Goal: Transaction & Acquisition: Purchase product/service

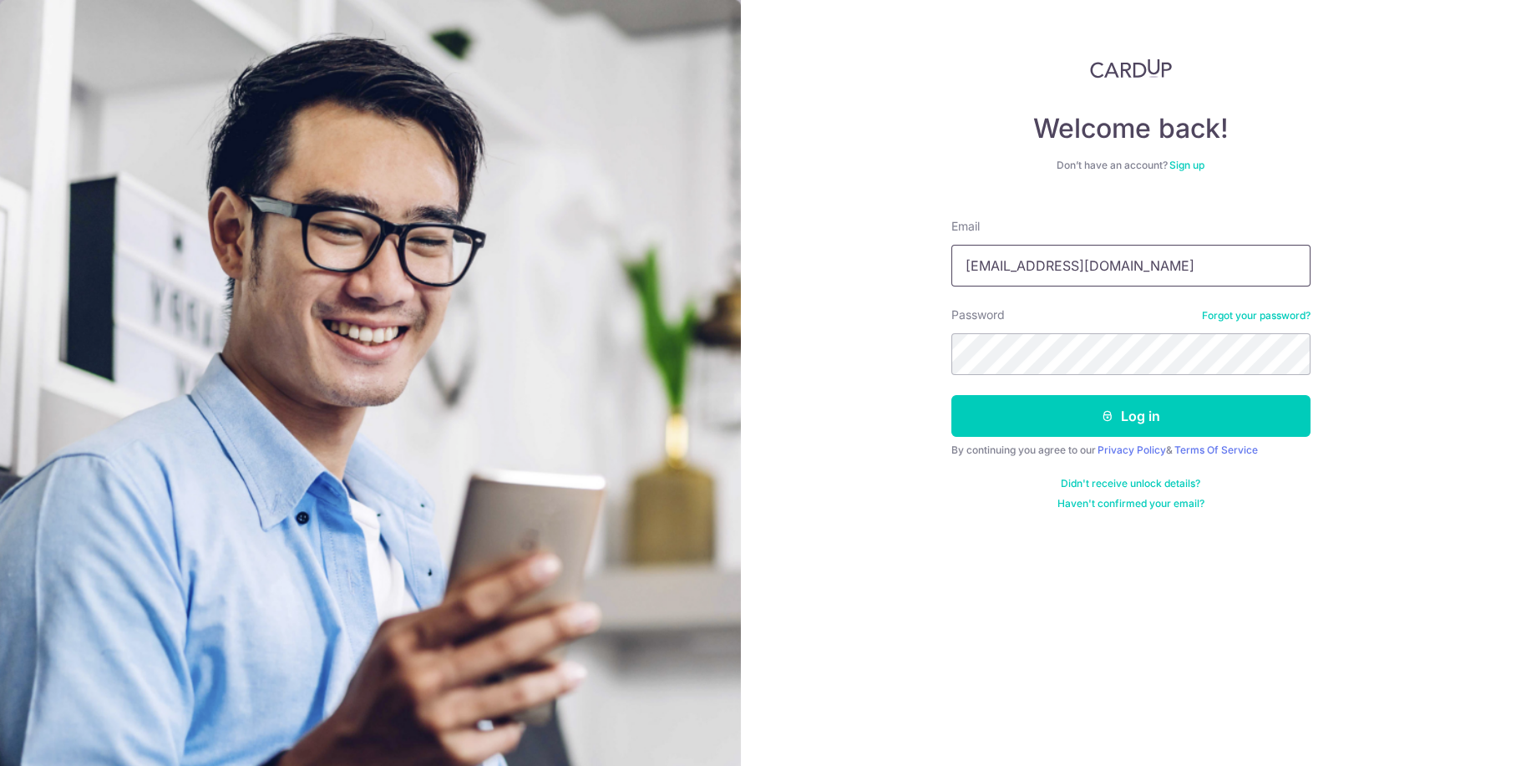
type input "[EMAIL_ADDRESS][DOMAIN_NAME]"
click at [1117, 413] on button "Log in" at bounding box center [1130, 416] width 359 height 42
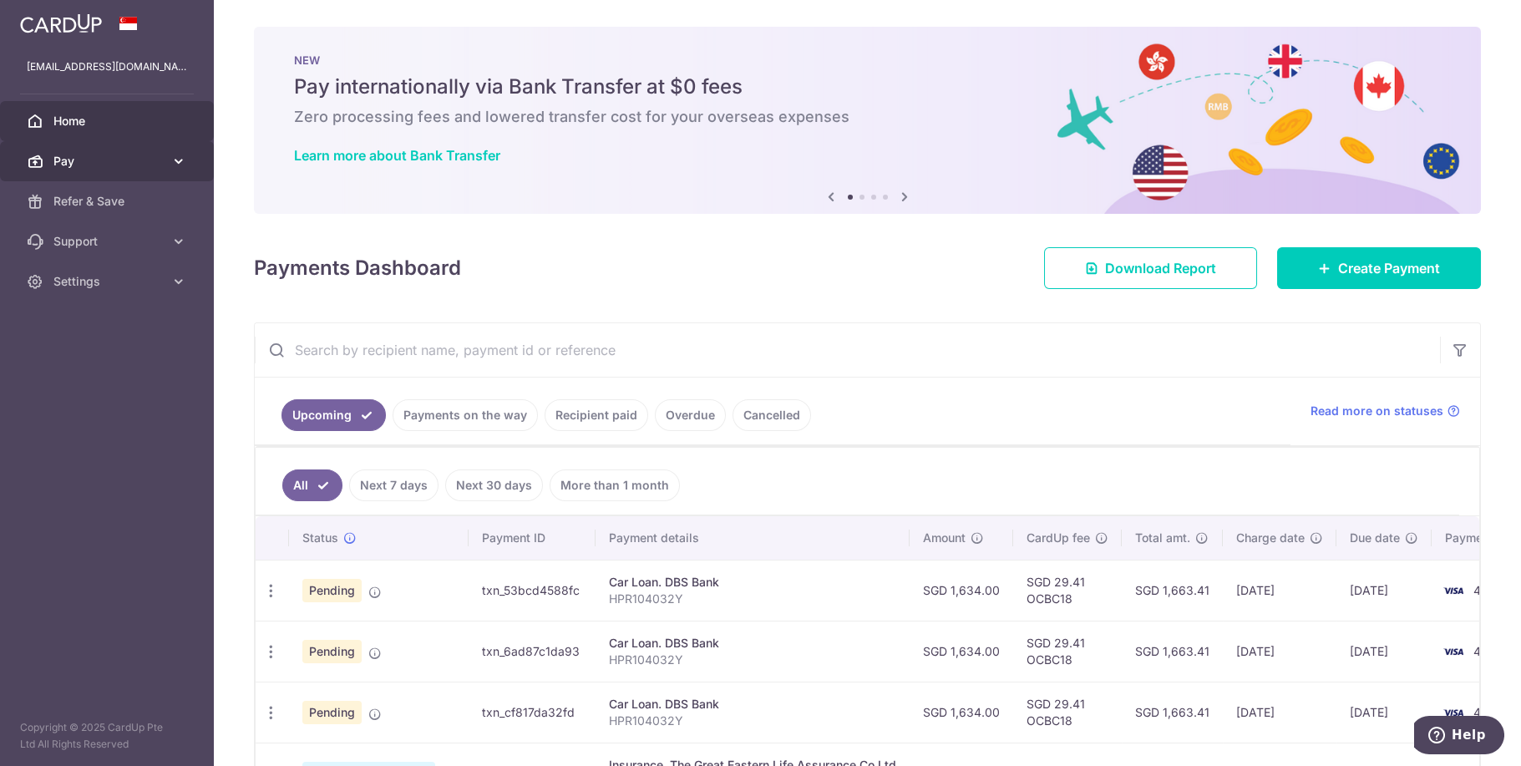
click at [71, 154] on body "hiriko90kuro@hotmail.com Home Pay Payments Recipients Cards Refer & Save Suppor…" at bounding box center [760, 383] width 1521 height 766
click at [84, 155] on span "Pay" at bounding box center [108, 161] width 110 height 17
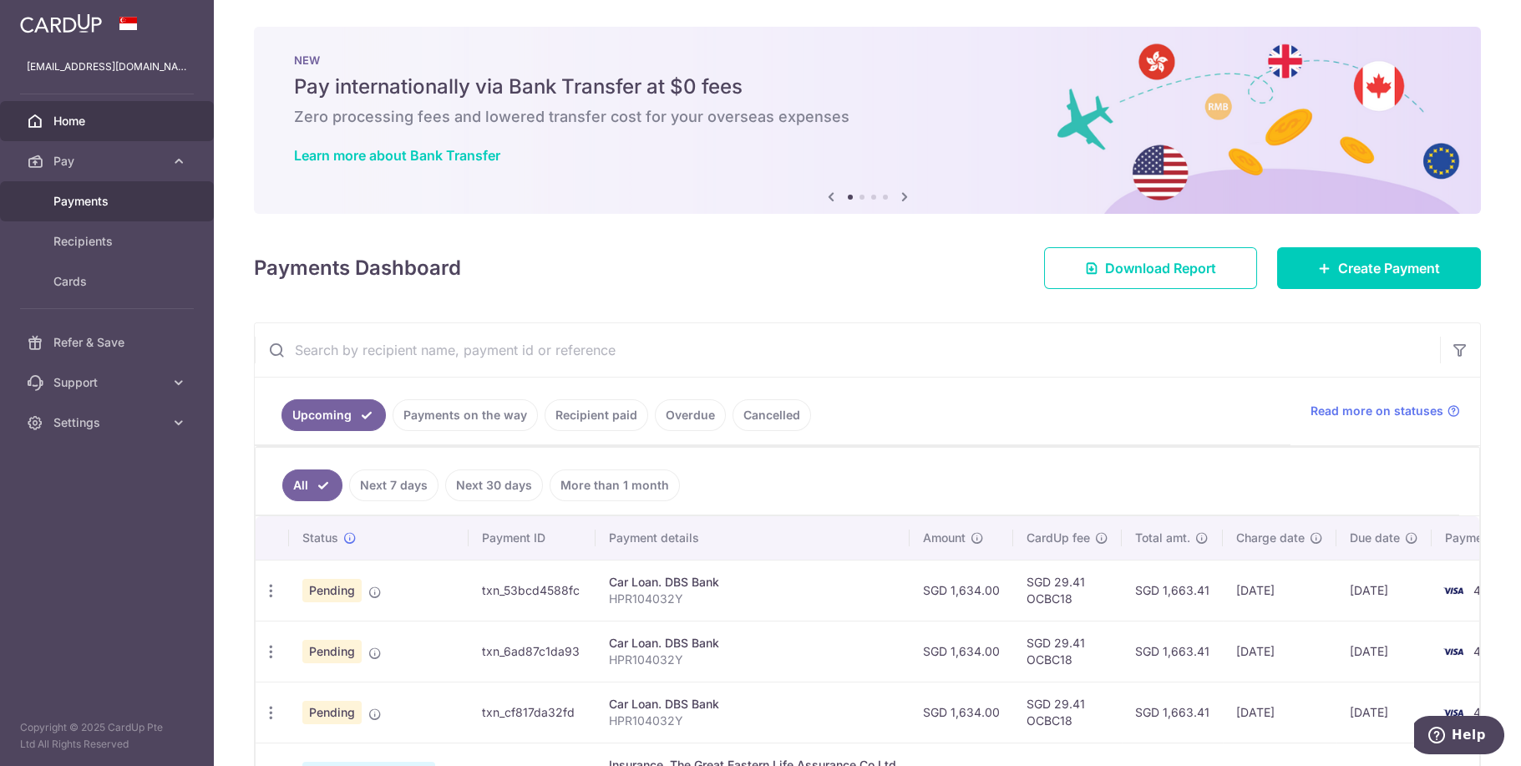
click at [85, 198] on span "Payments" at bounding box center [108, 201] width 110 height 17
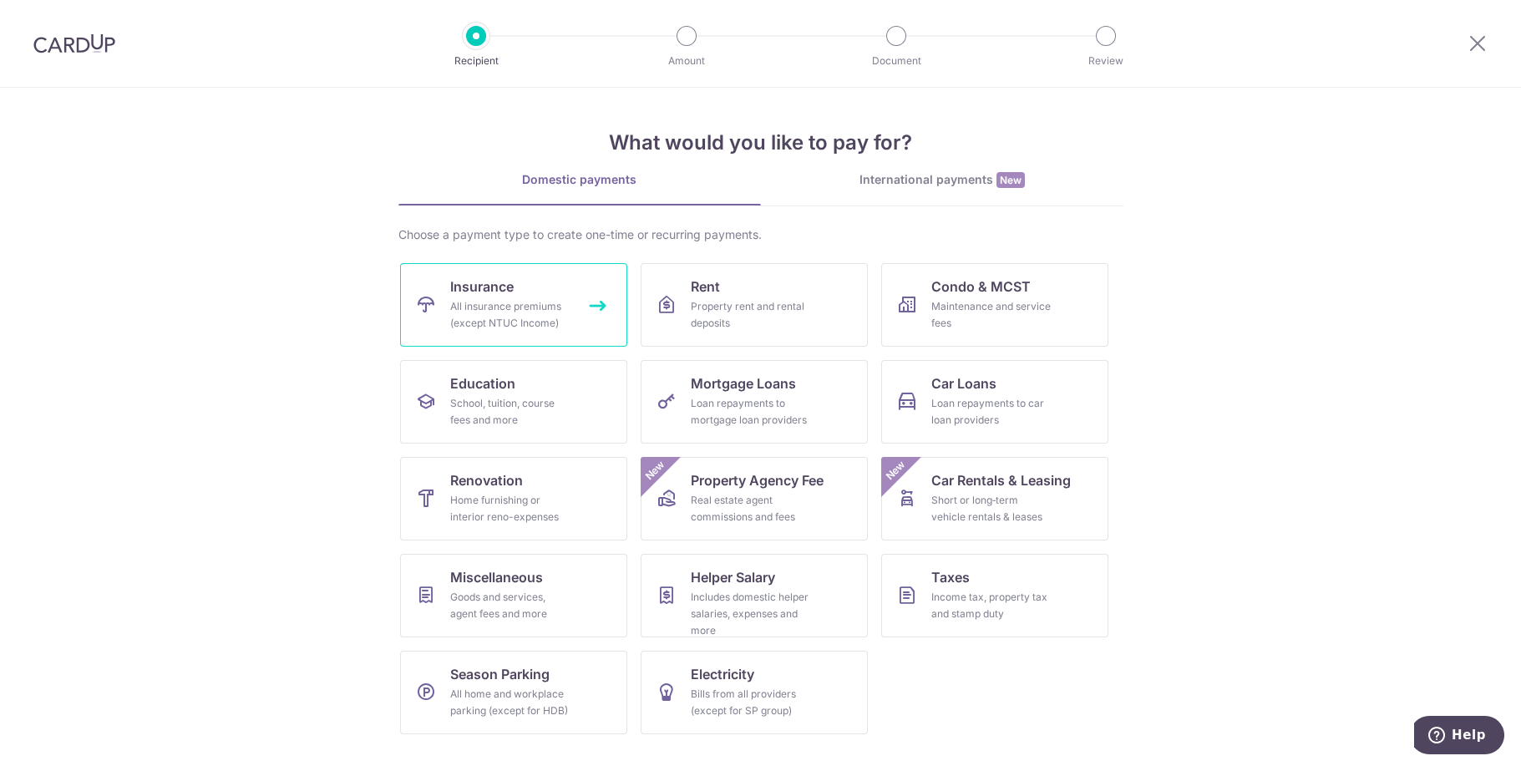
click at [513, 303] on div "All insurance premiums (except NTUC Income)" at bounding box center [510, 314] width 120 height 33
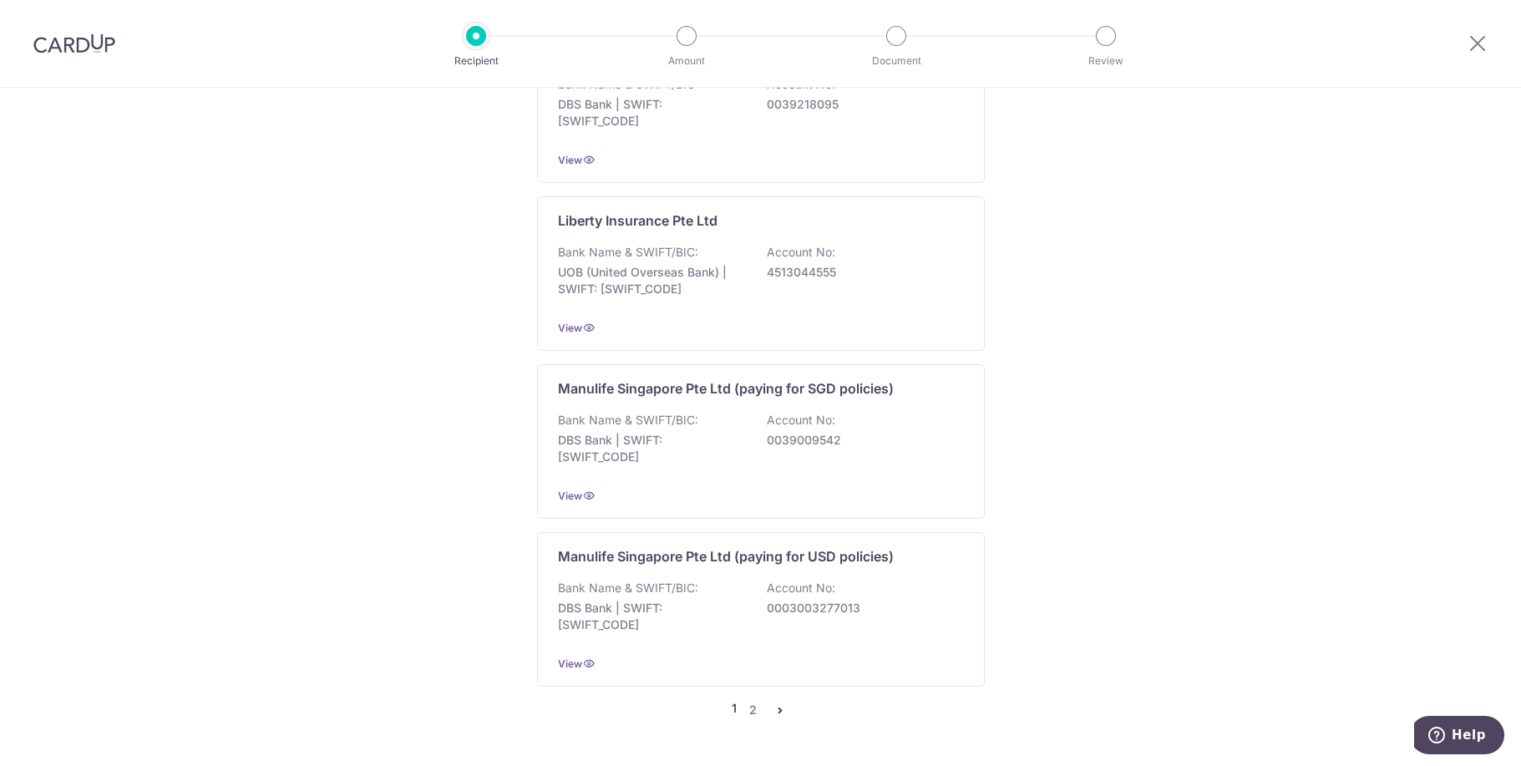
scroll to position [1723, 0]
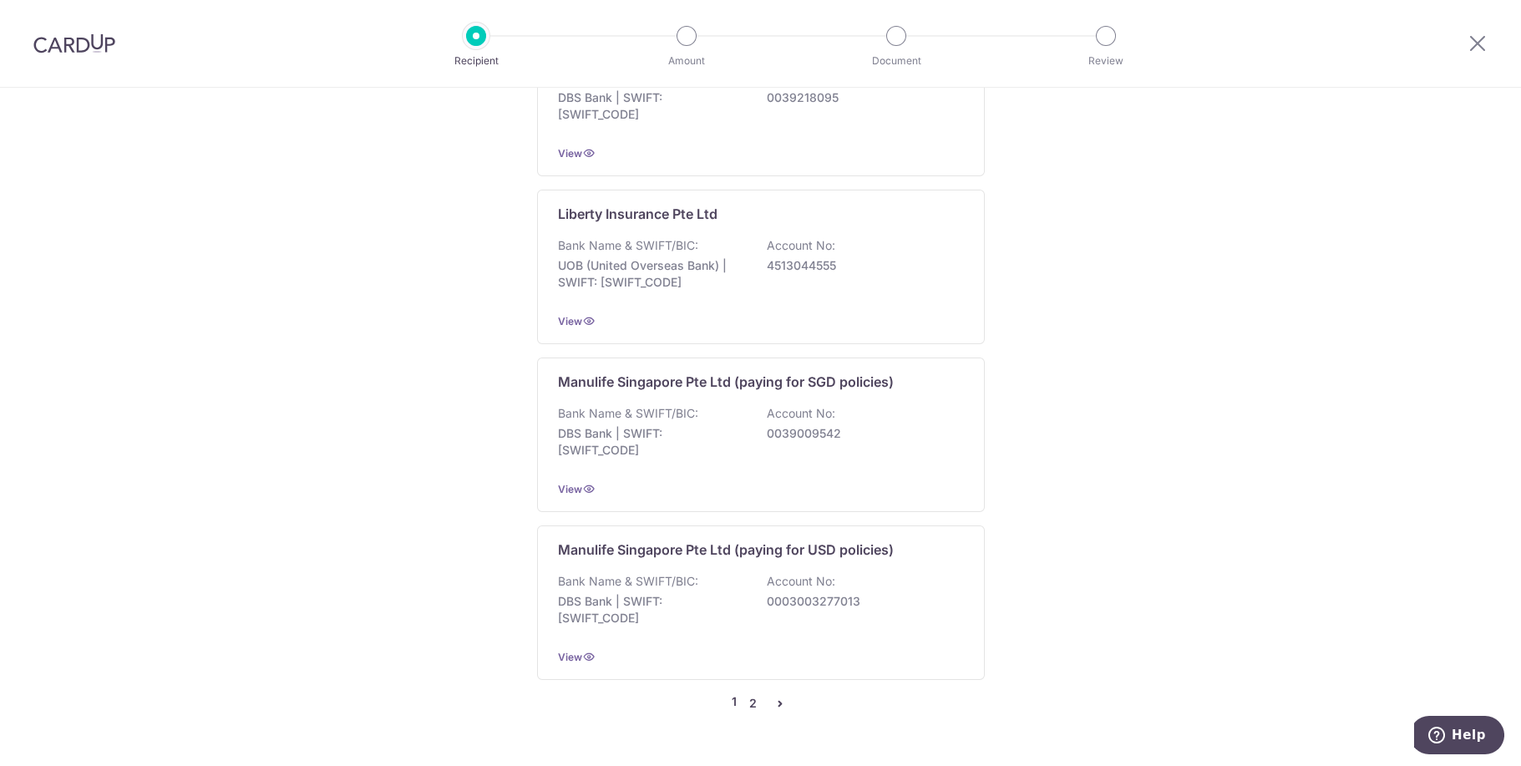
click at [749, 693] on link "2" at bounding box center [753, 703] width 20 height 20
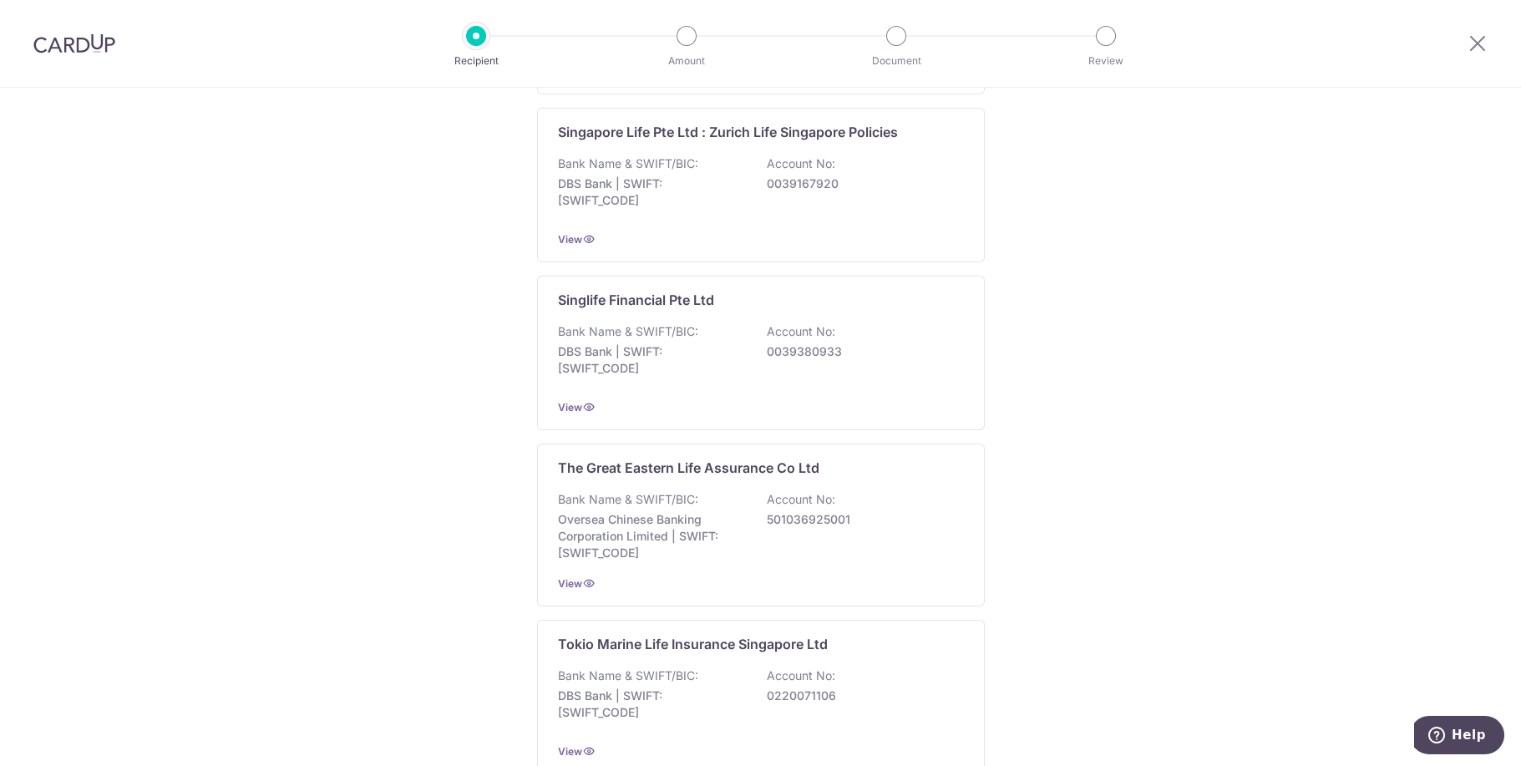
scroll to position [1732, 0]
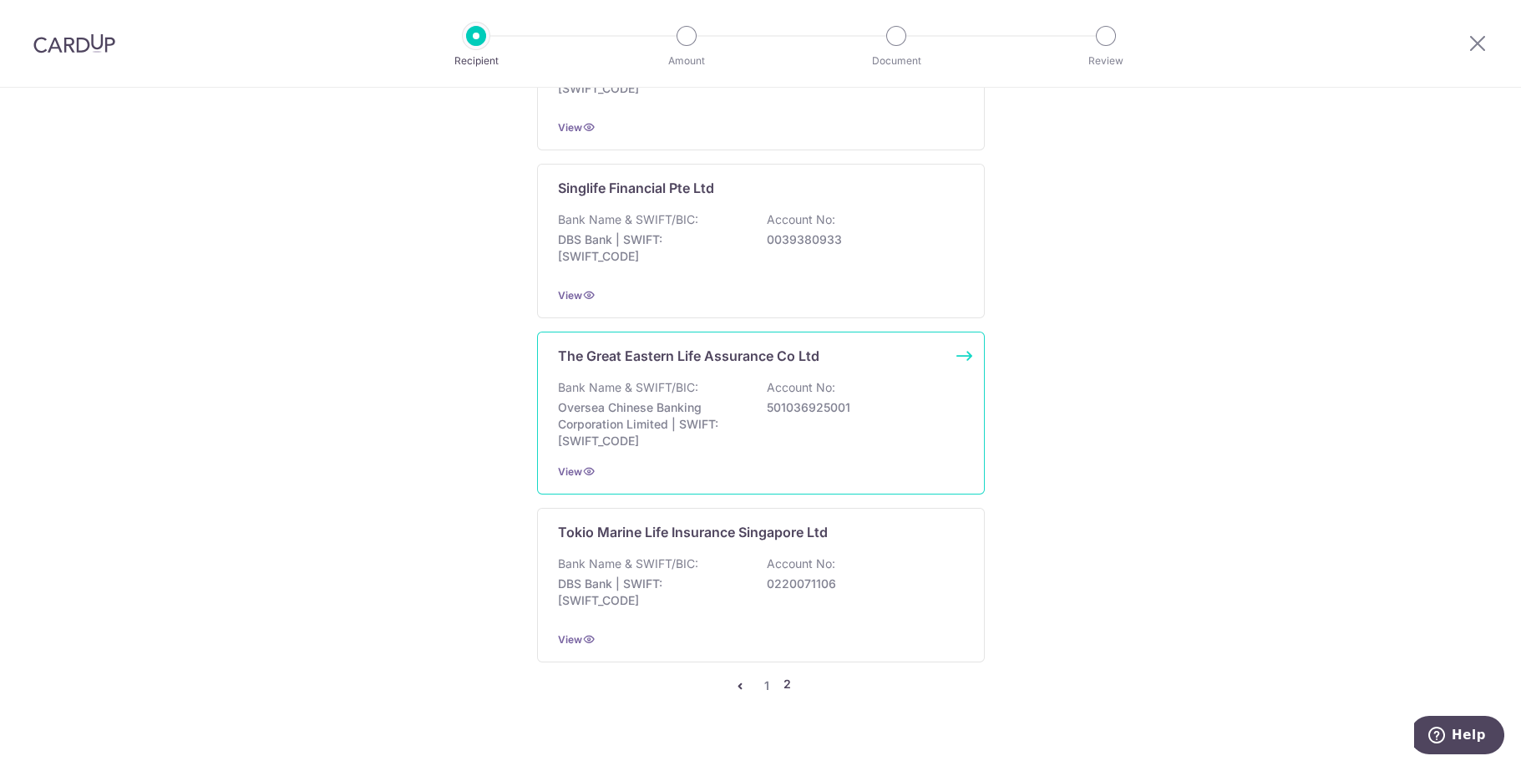
click at [865, 410] on div "Bank Name & SWIFT/BIC: Oversea Chinese Banking Corporation Limited | SWIFT: OCB…" at bounding box center [761, 414] width 406 height 70
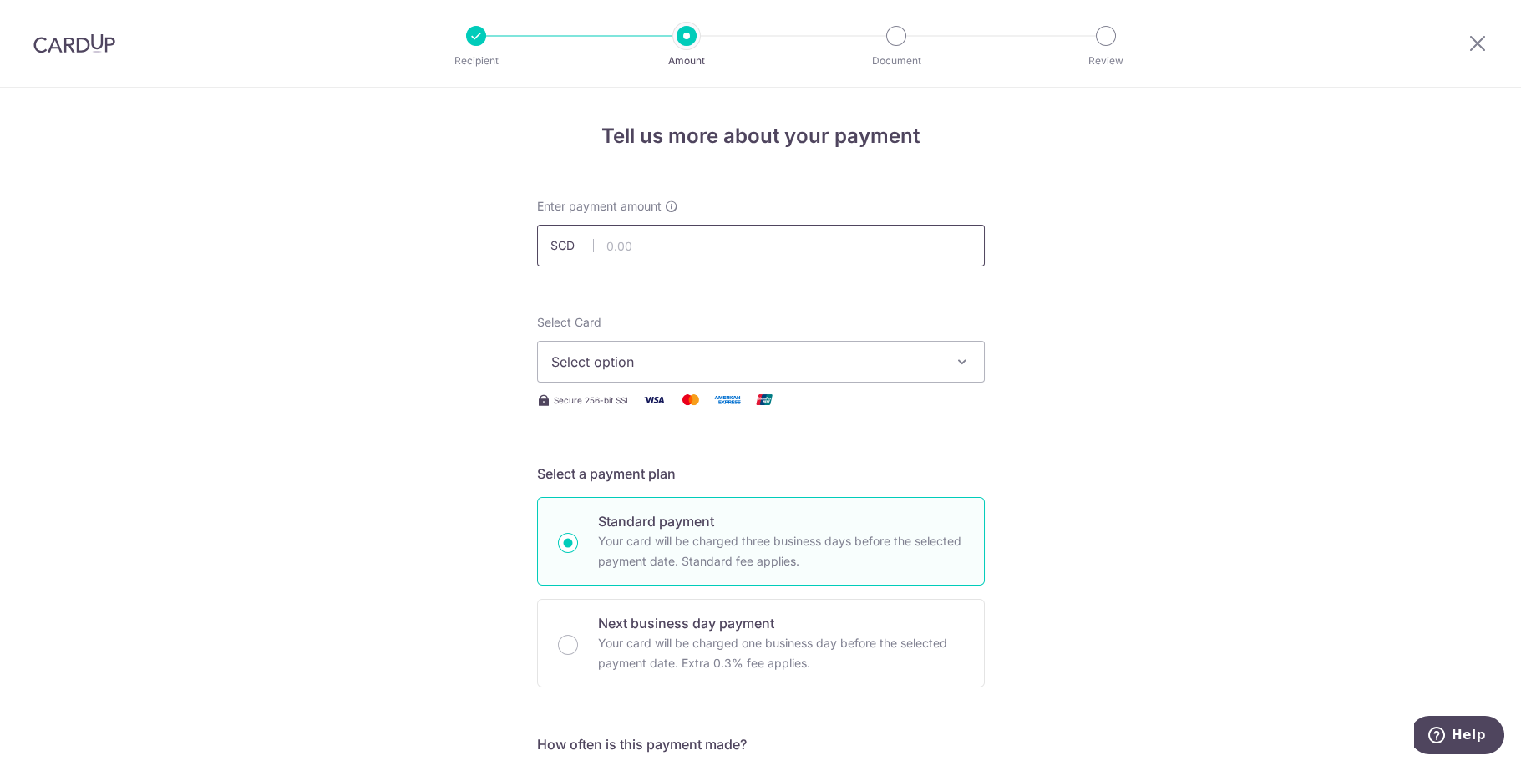
click at [674, 243] on input "text" at bounding box center [761, 246] width 448 height 42
type input "555.19"
click at [954, 357] on icon "button" at bounding box center [962, 361] width 17 height 17
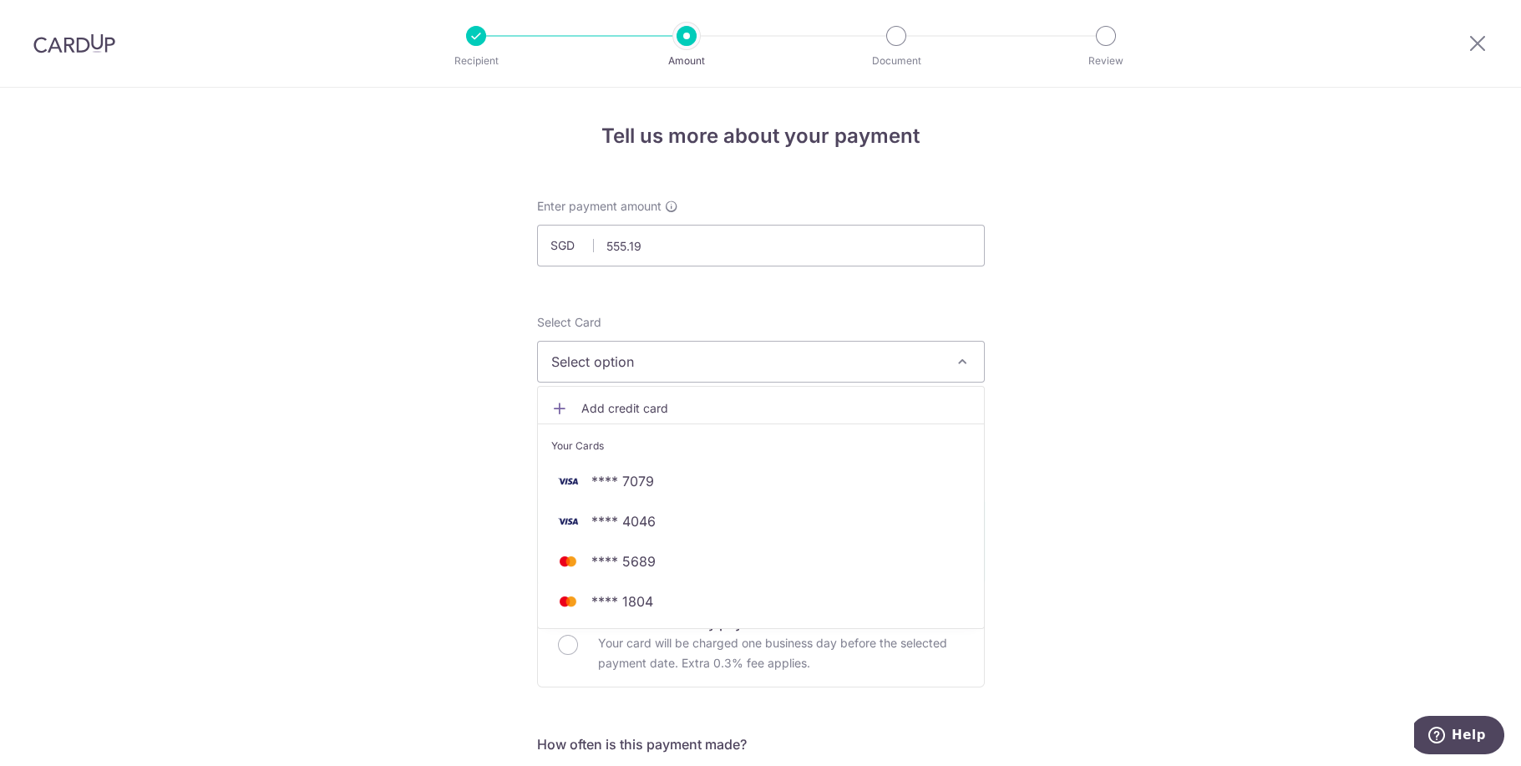
click at [554, 408] on icon at bounding box center [559, 408] width 17 height 17
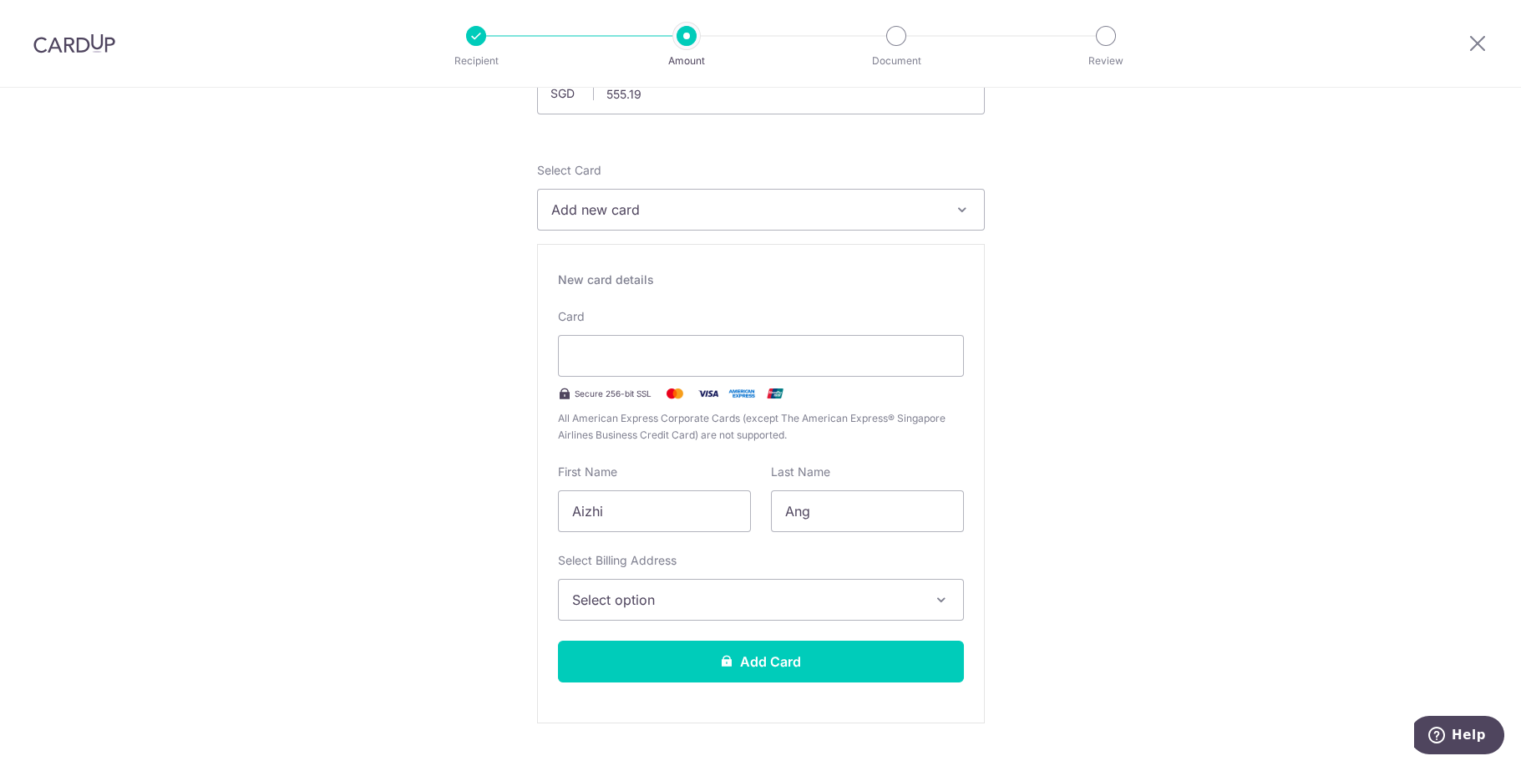
scroll to position [159, 0]
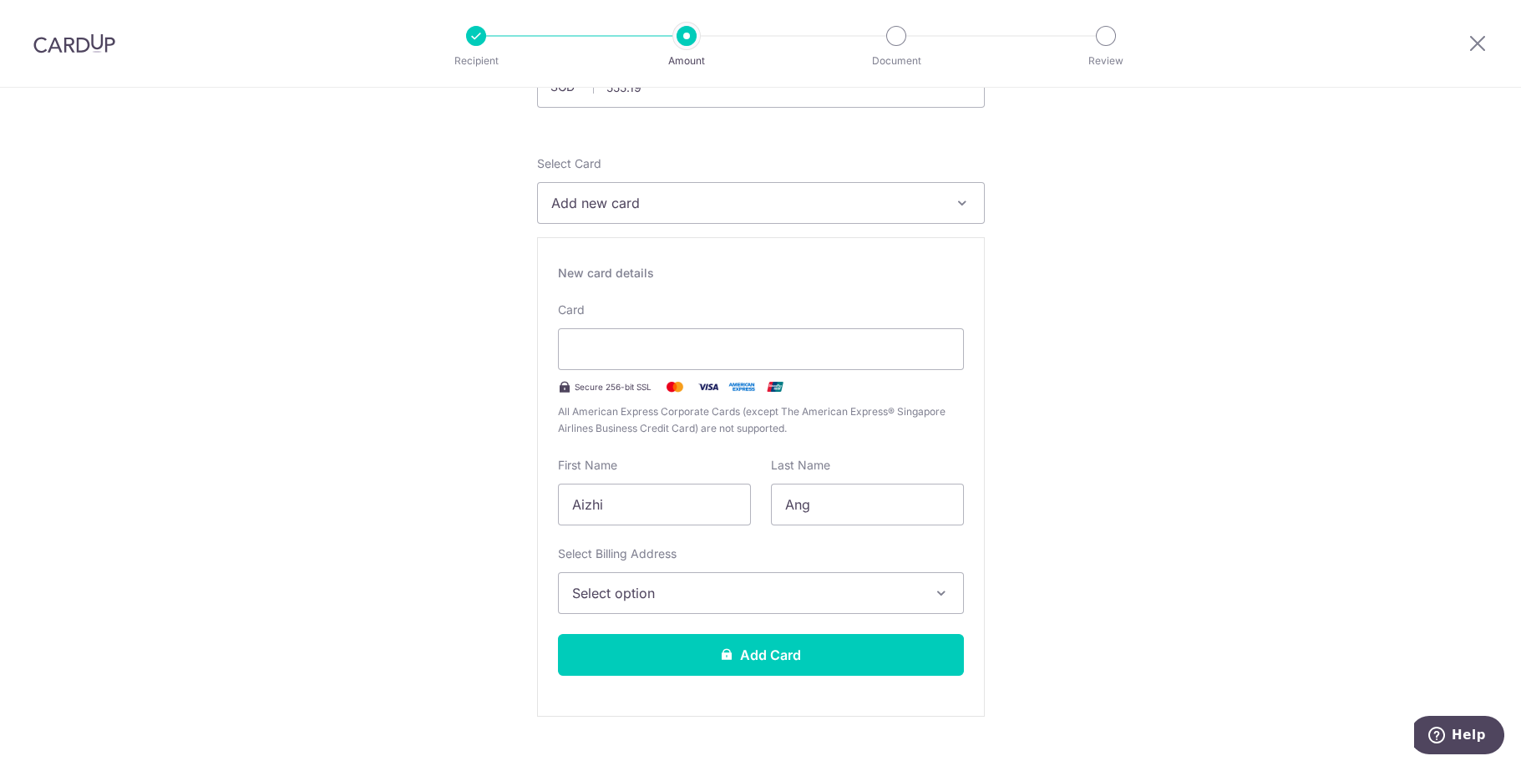
click at [845, 589] on span "Select option" at bounding box center [745, 593] width 347 height 20
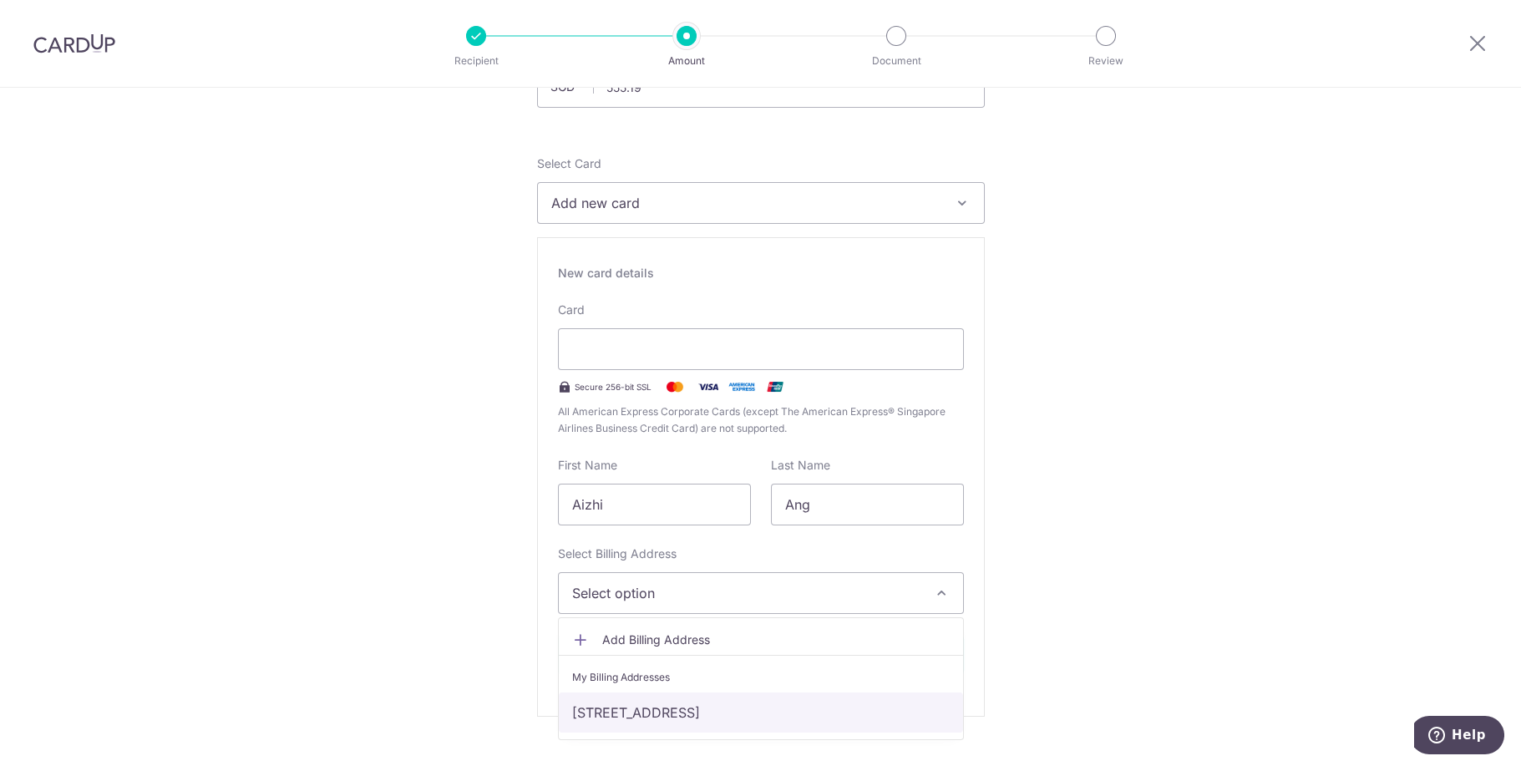
click at [839, 716] on link "183D Boon Lay Avenue , #11-758, Singapore, Singapore-644183" at bounding box center [761, 712] width 404 height 40
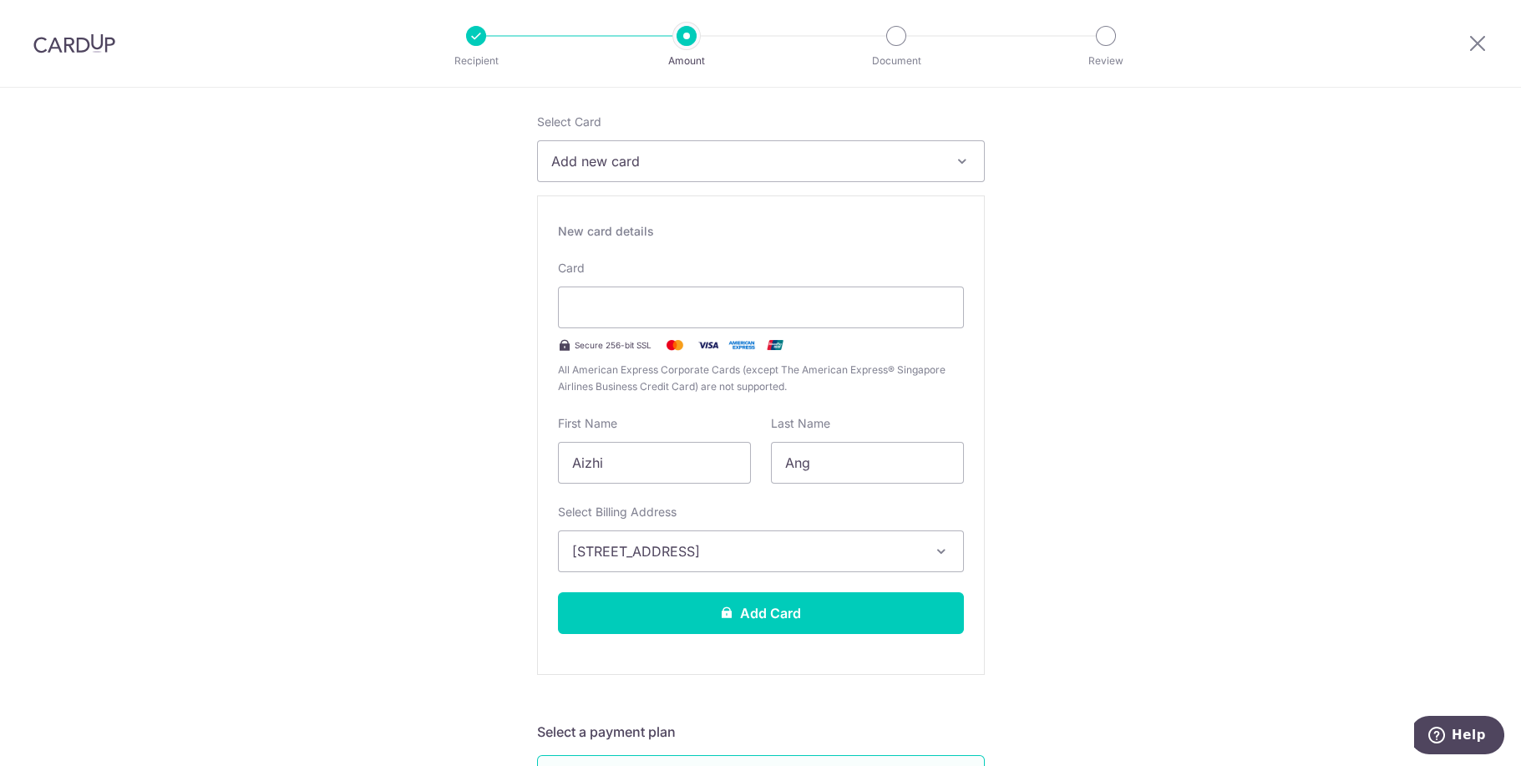
scroll to position [238, 0]
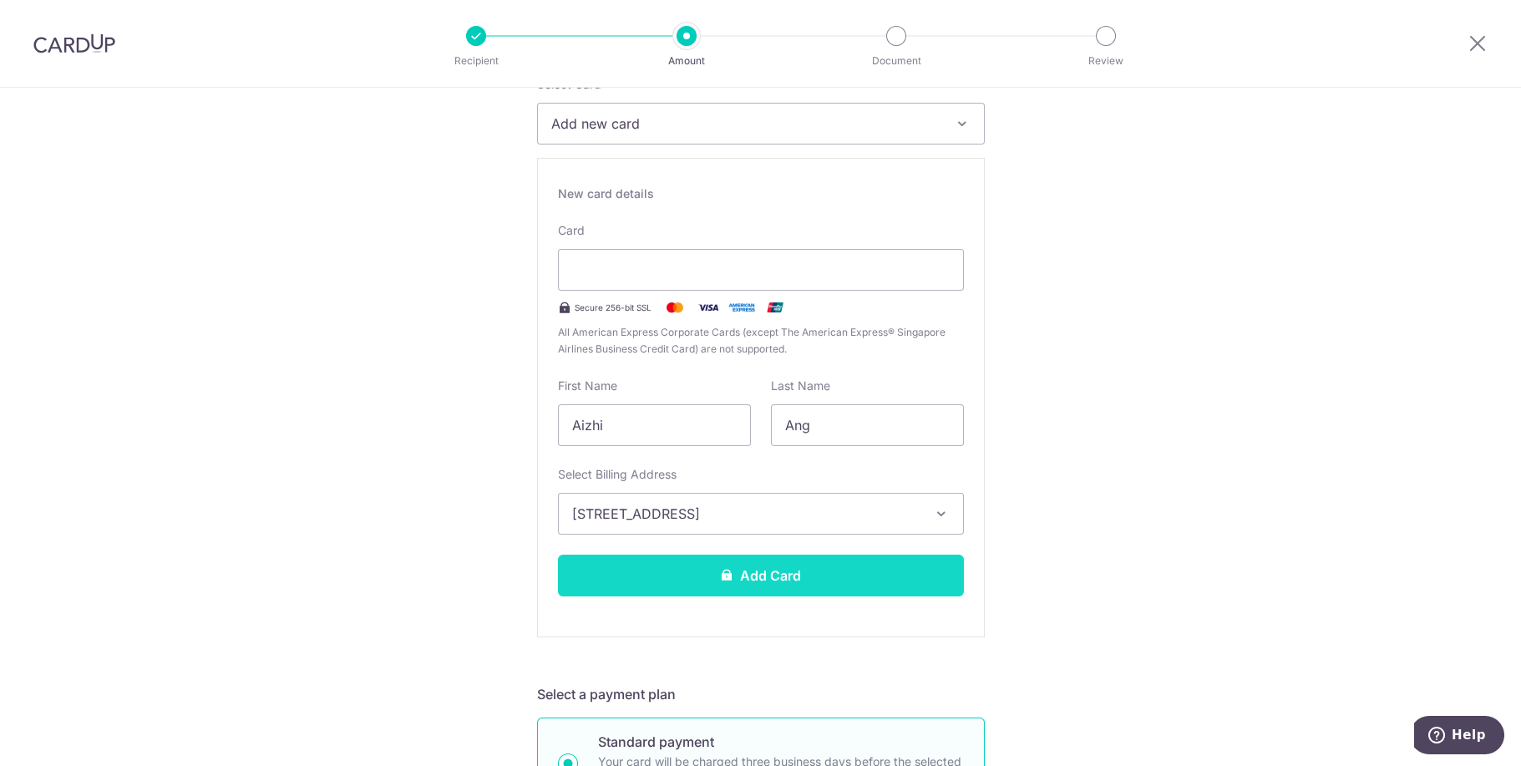
click at [780, 575] on button "Add Card" at bounding box center [761, 575] width 406 height 42
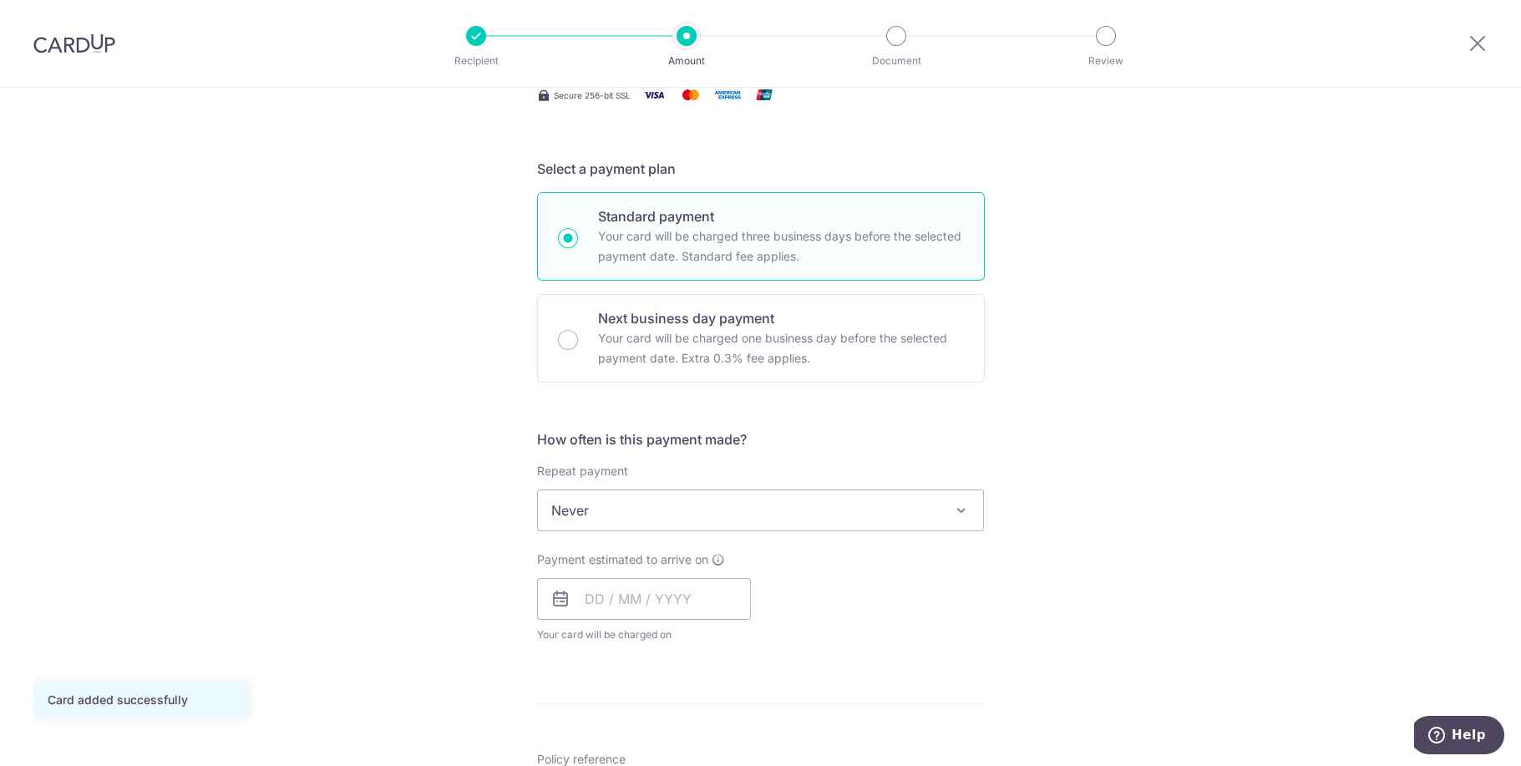
scroll to position [317, 0]
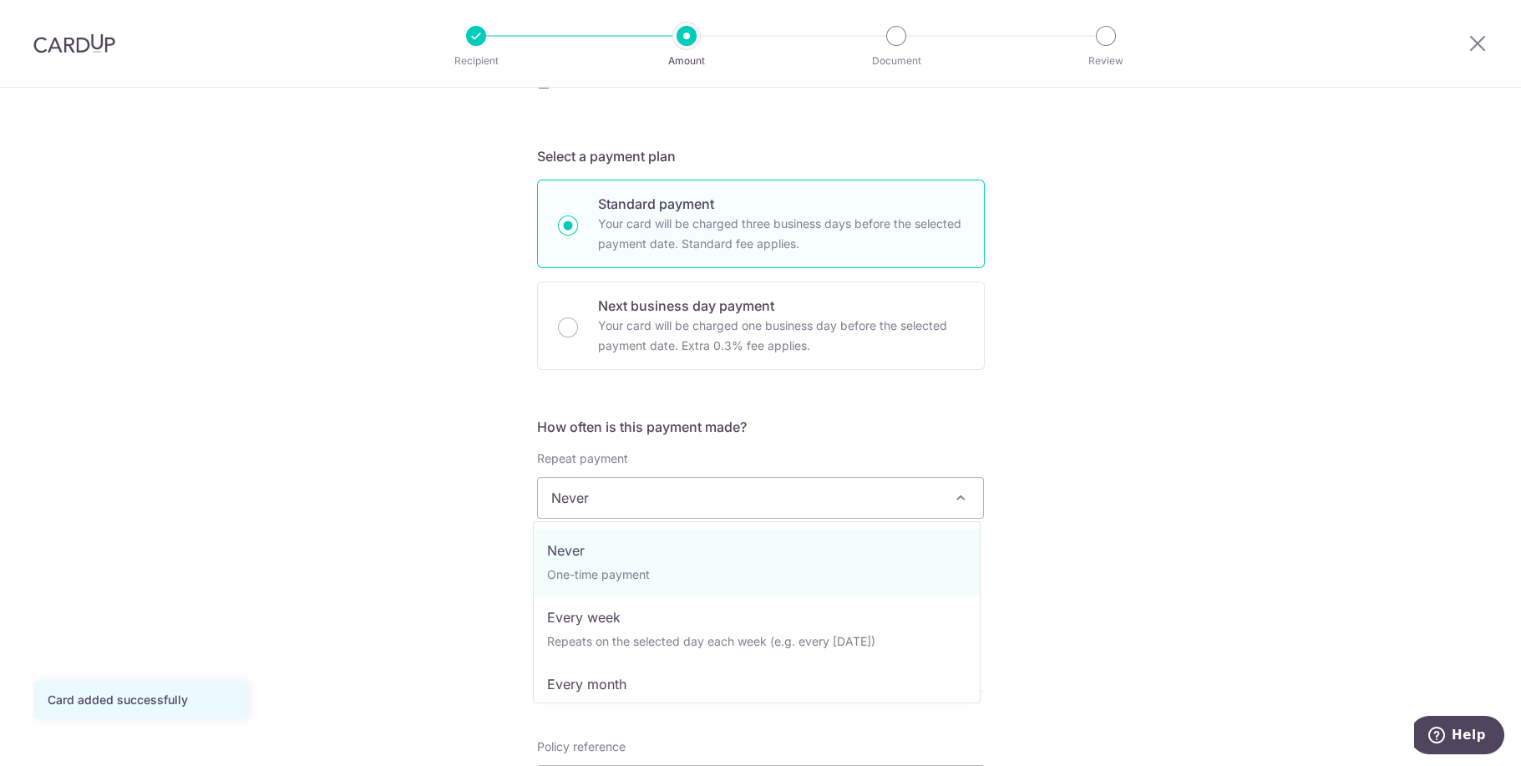
click at [914, 493] on span "Never" at bounding box center [761, 498] width 446 height 40
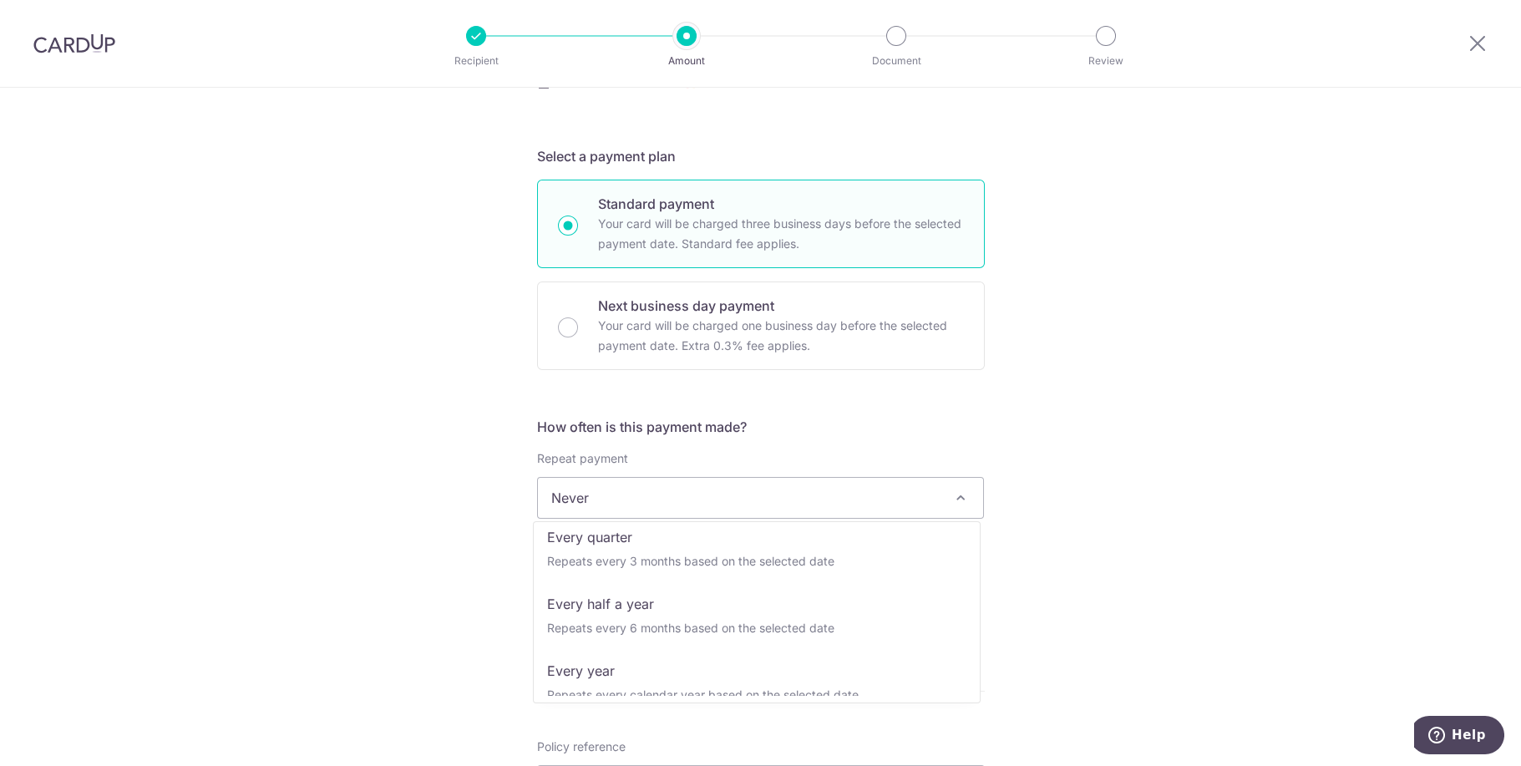
scroll to position [234, 0]
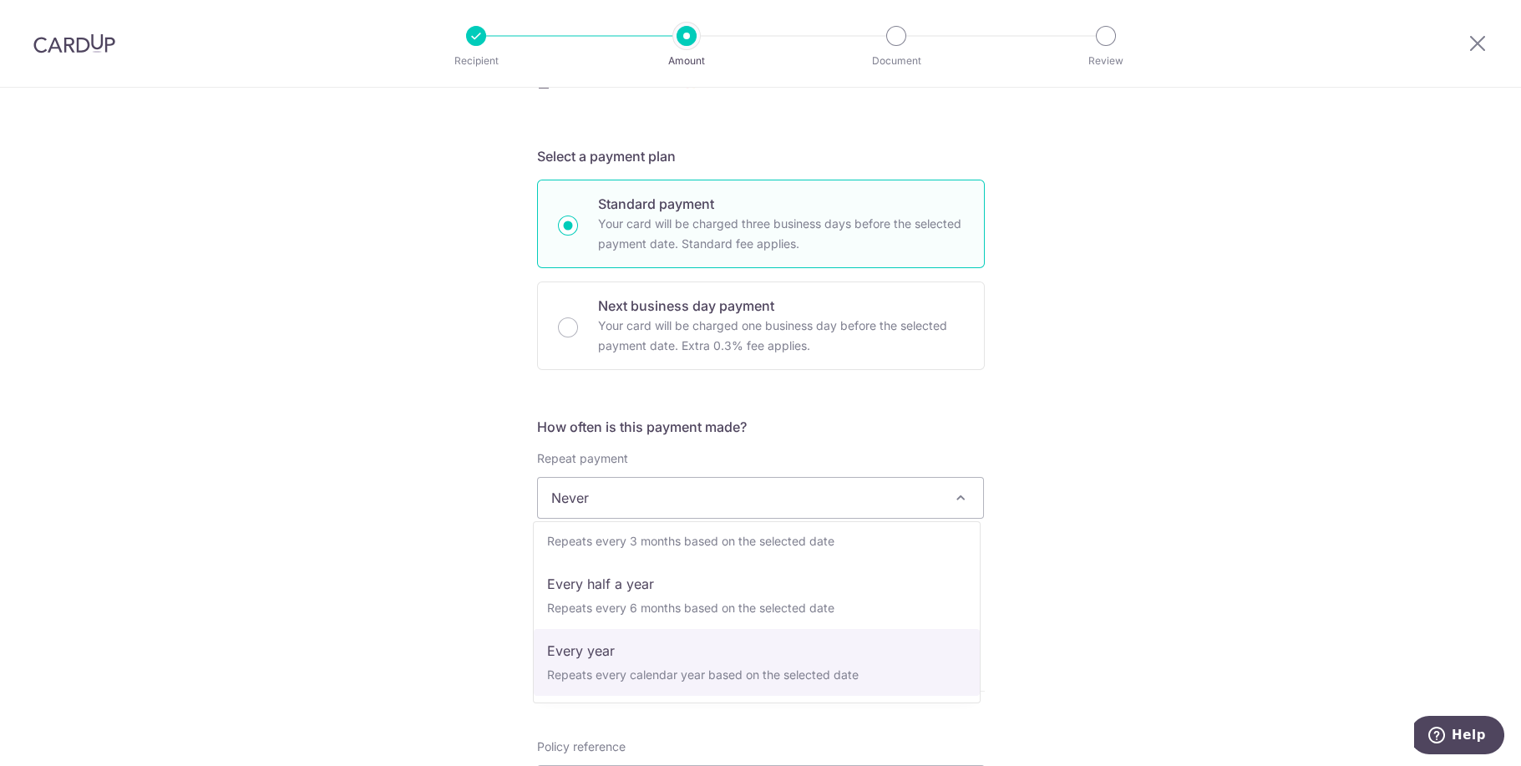
select select "6"
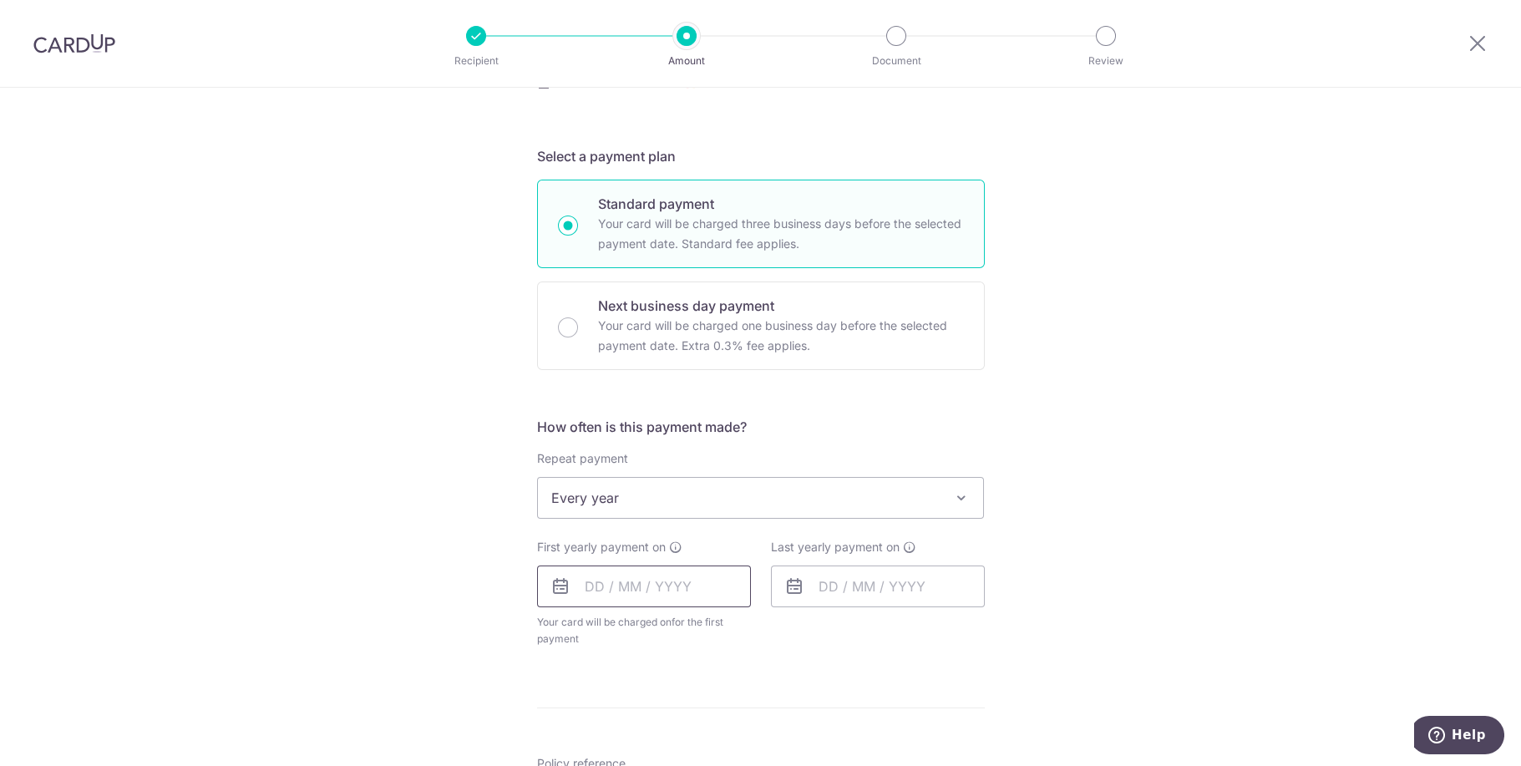
click at [585, 590] on input "text" at bounding box center [644, 586] width 214 height 42
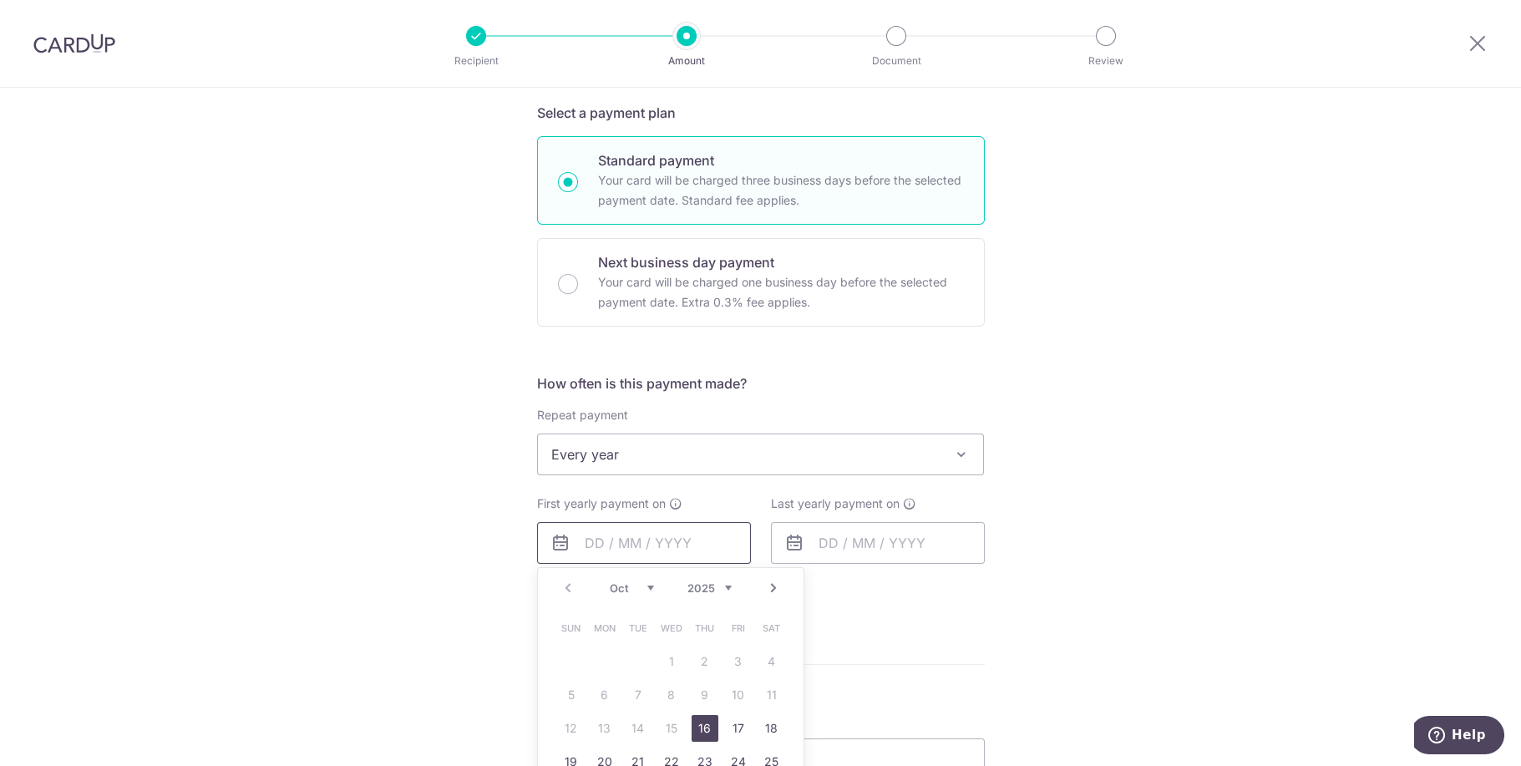
scroll to position [397, 0]
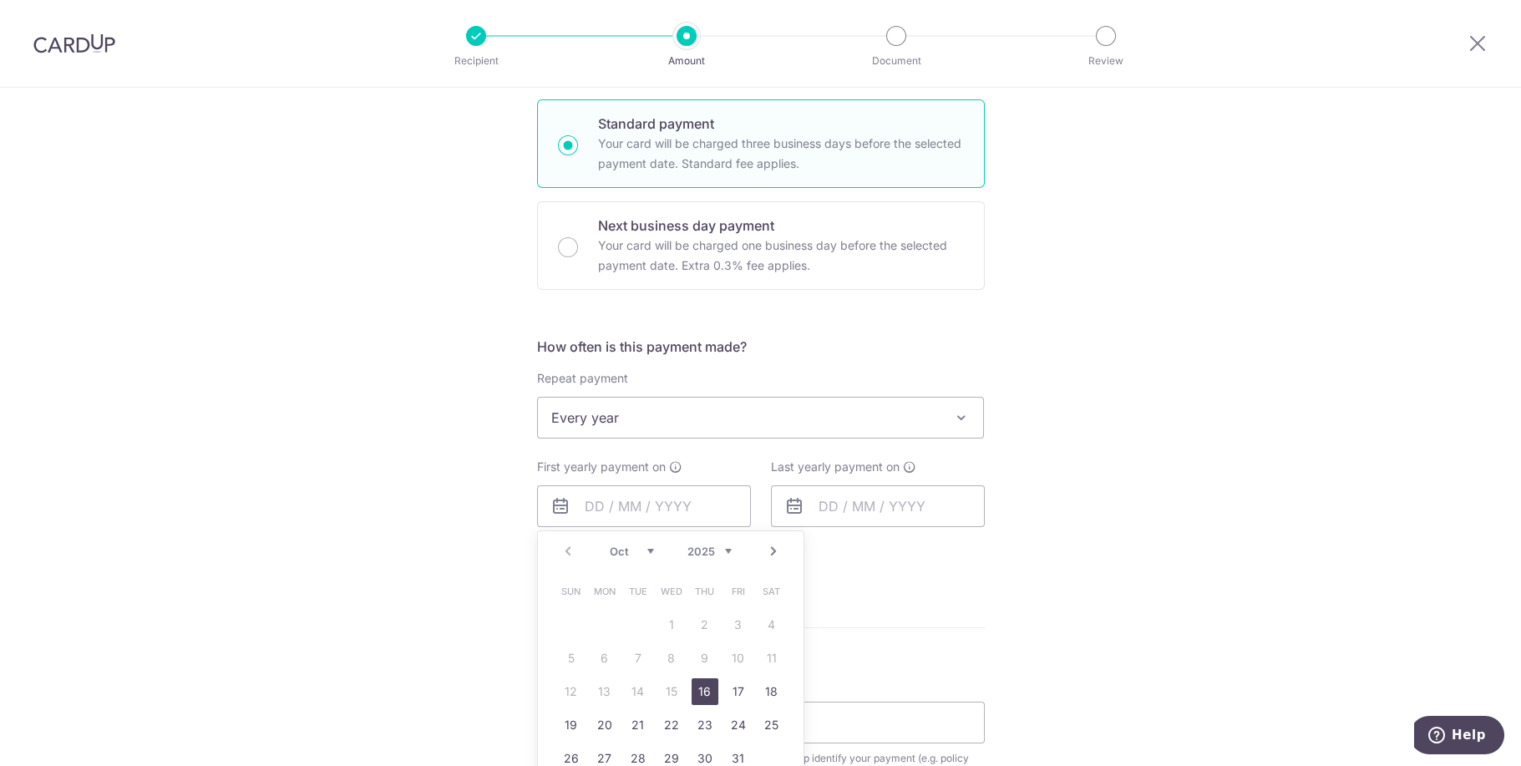
click at [699, 687] on link "16" at bounding box center [704, 691] width 27 height 27
type input "16/10/2025"
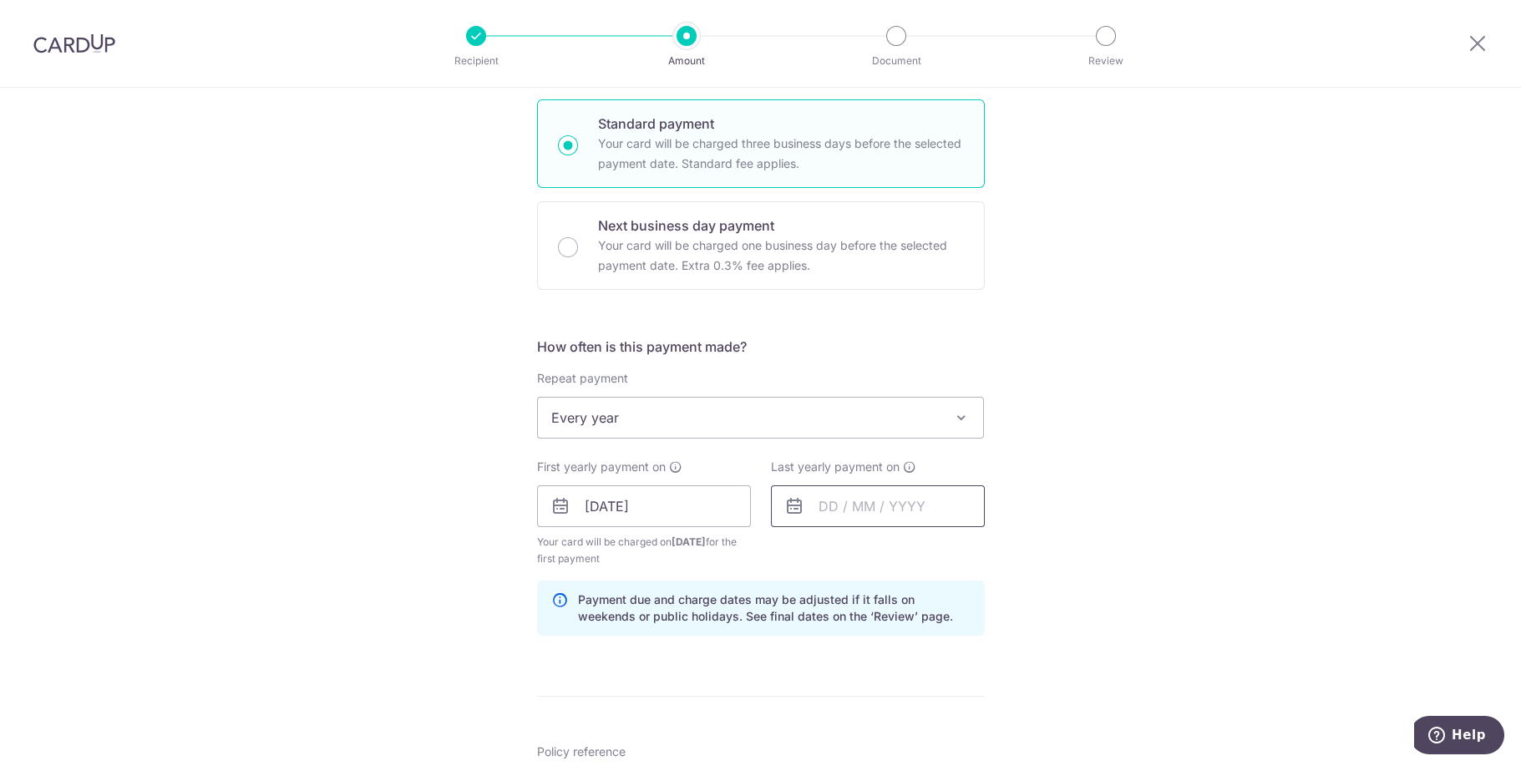
click at [820, 507] on input "text" at bounding box center [878, 506] width 214 height 42
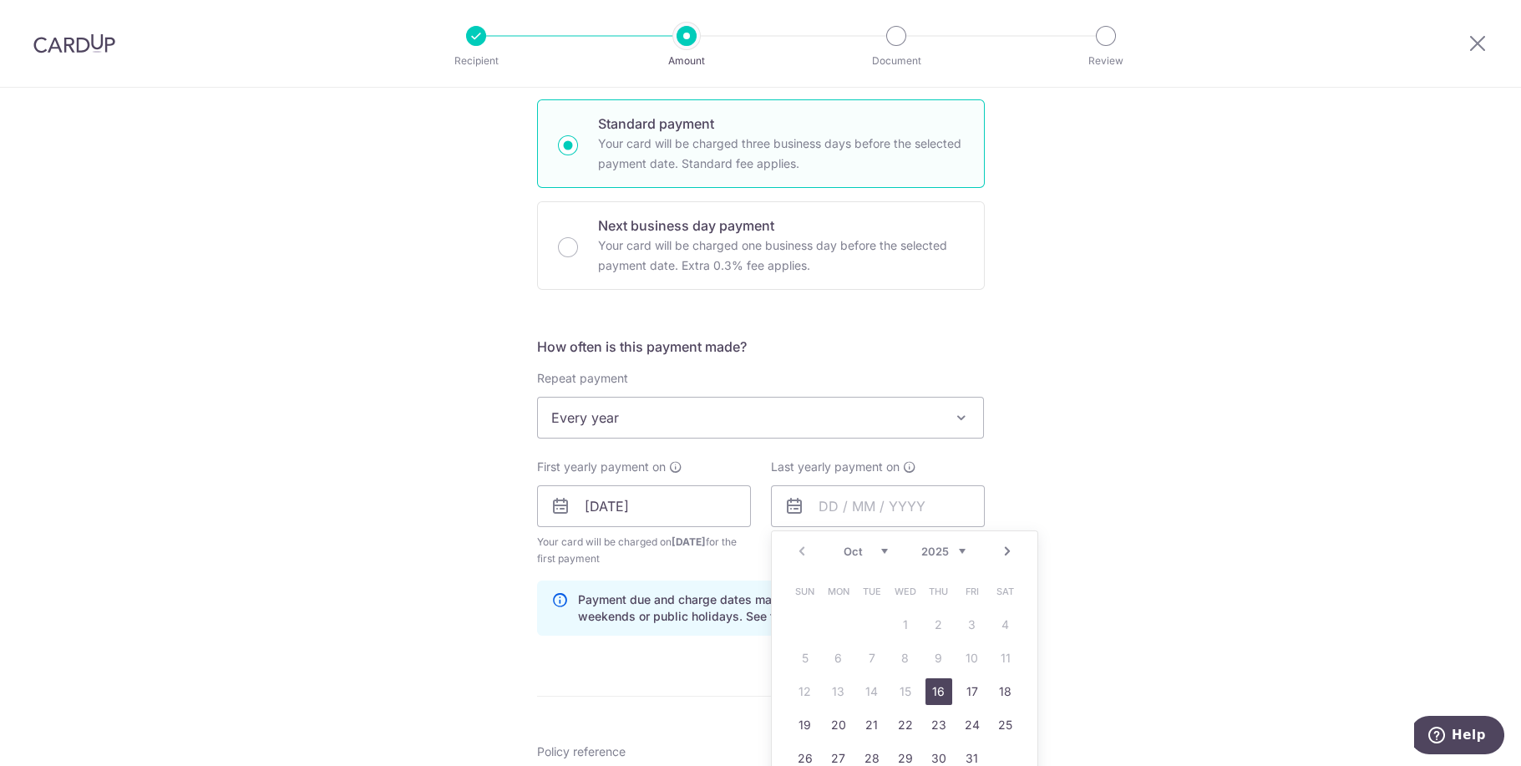
click at [945, 551] on select "2025 2026 2027 2028 2029 2030 2031 2032 2033 2034 2035" at bounding box center [943, 550] width 44 height 13
click at [965, 687] on link "16" at bounding box center [972, 691] width 27 height 27
type input "16/10/2026"
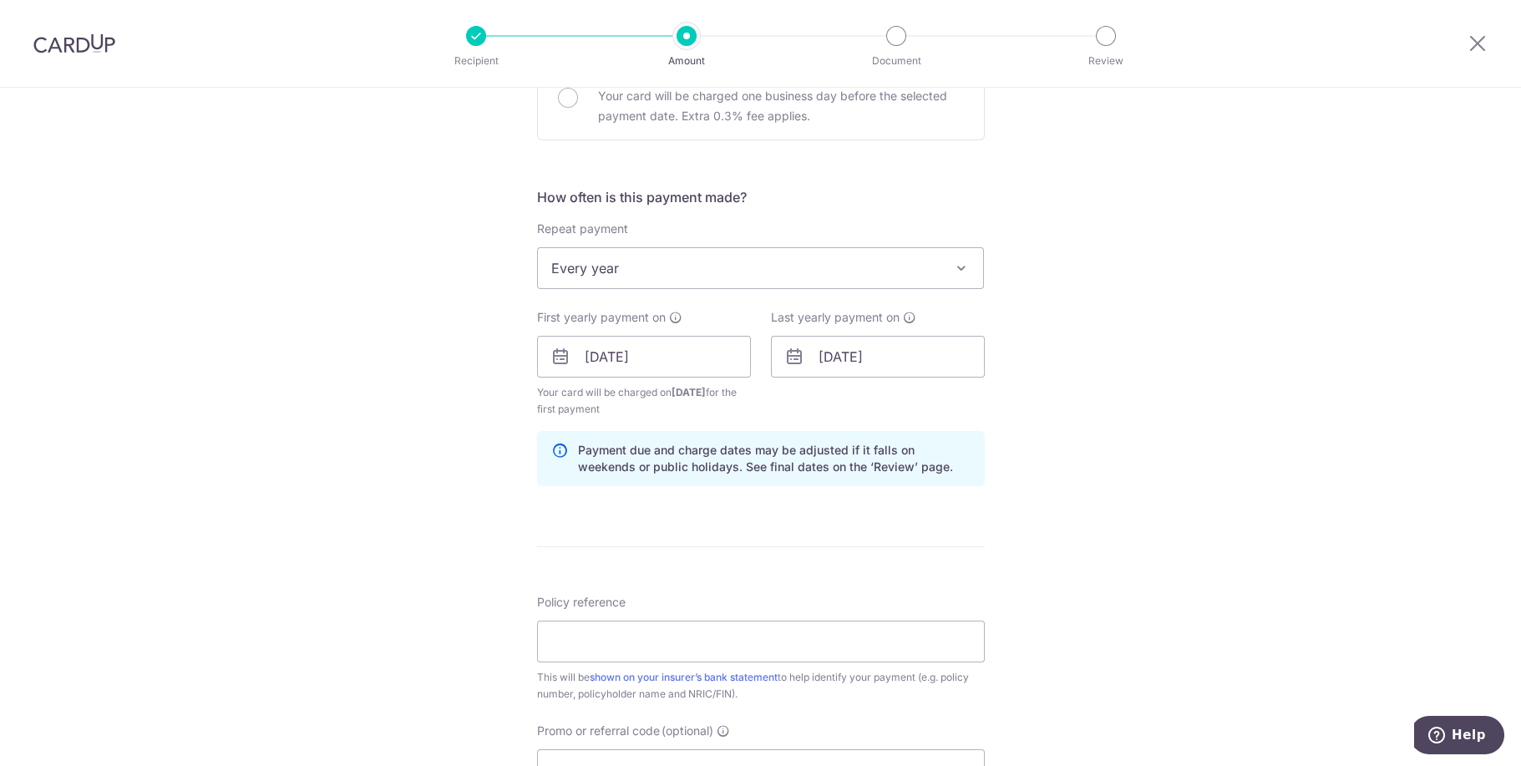
scroll to position [556, 0]
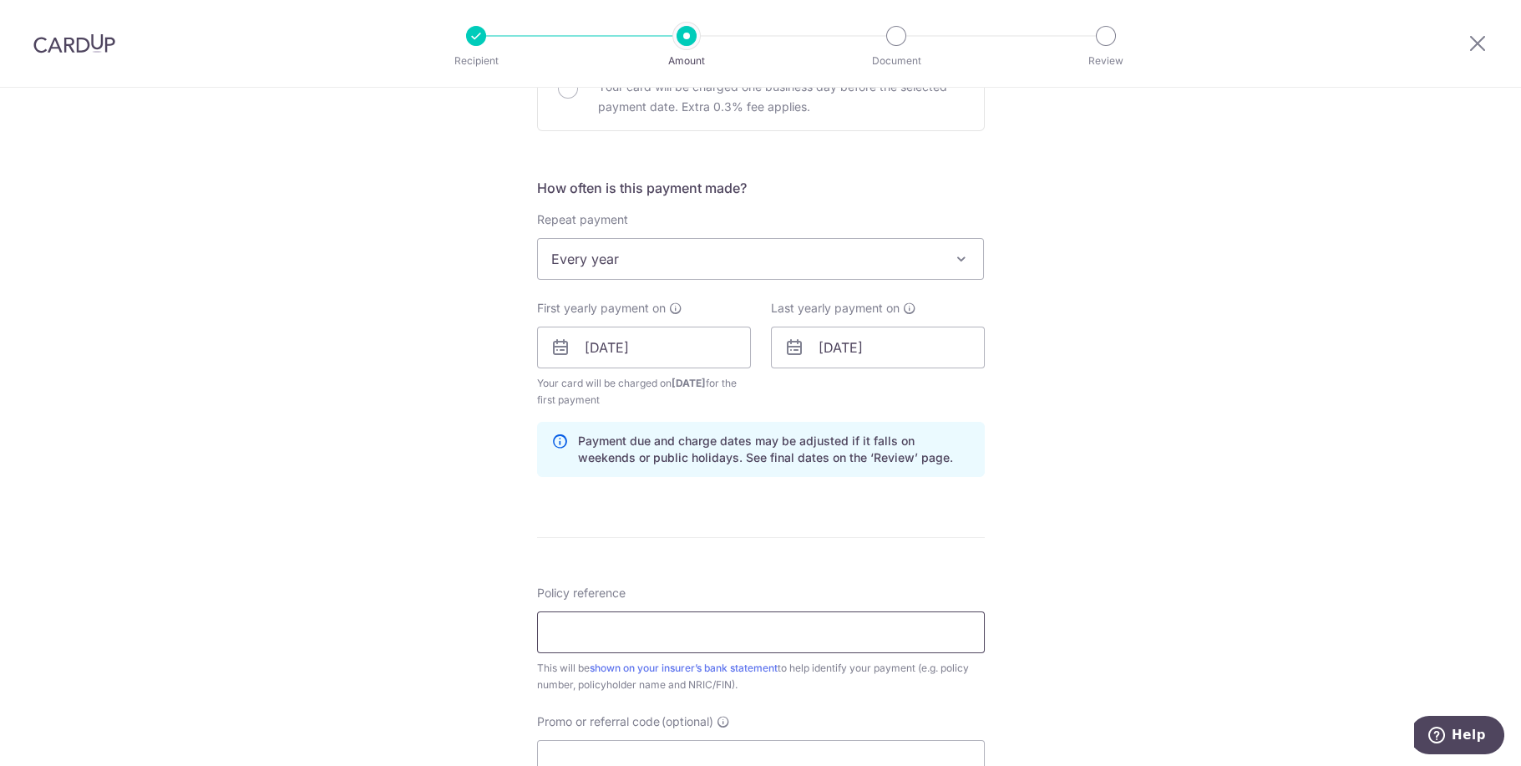
click at [699, 634] on input "Policy reference" at bounding box center [761, 632] width 448 height 42
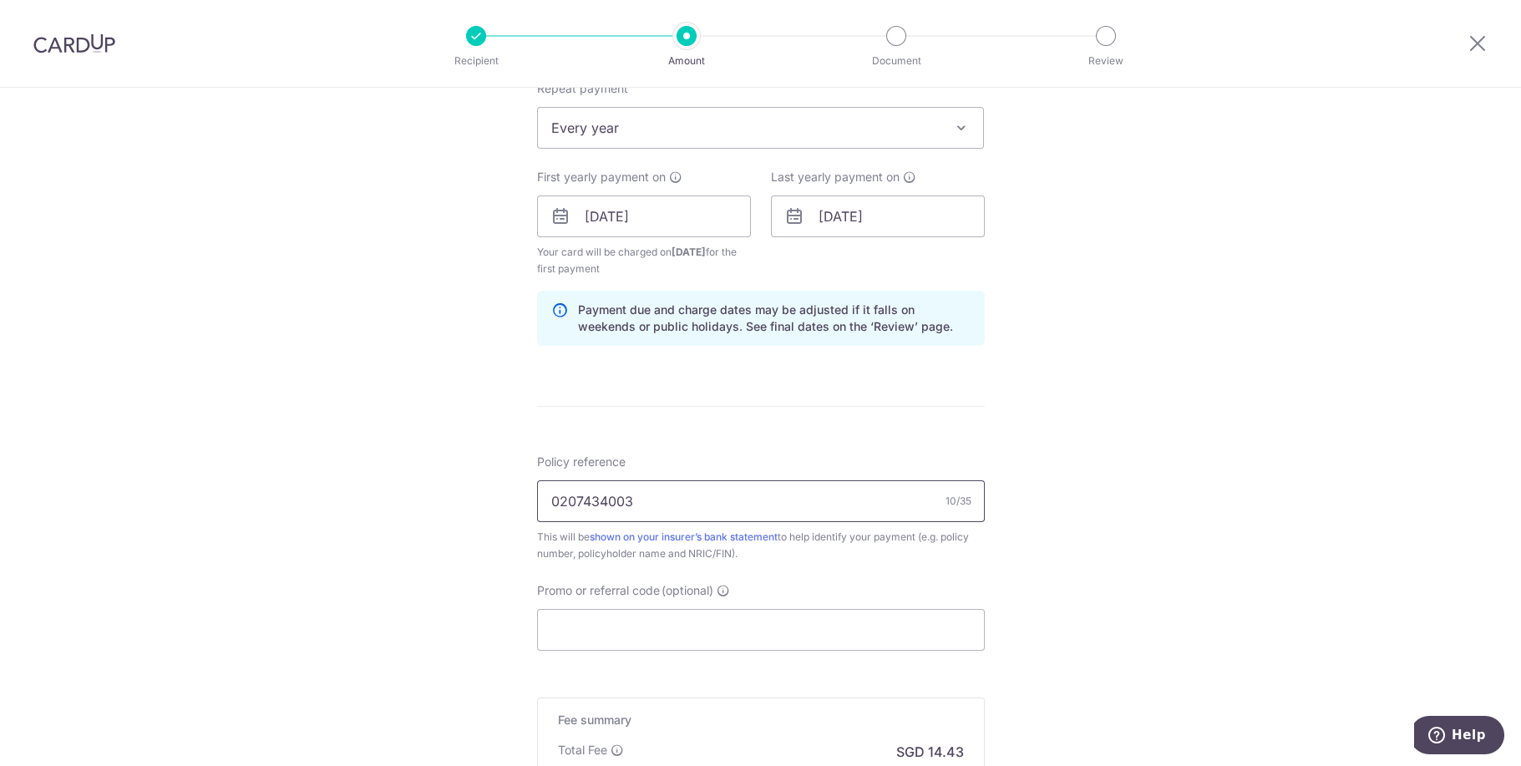
scroll to position [716, 0]
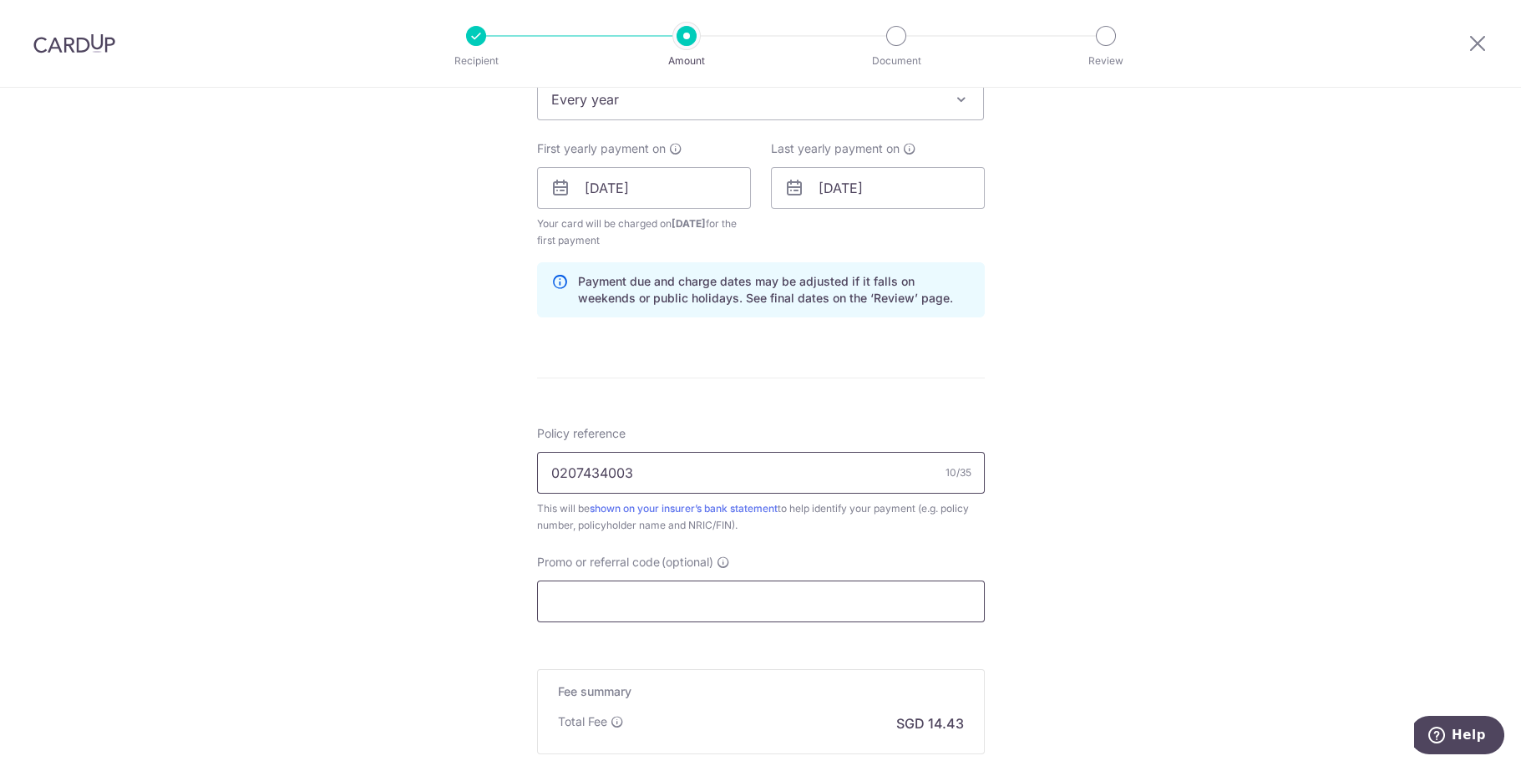
type input "0207434003"
click at [630, 610] on input "Promo or referral code (optional)" at bounding box center [761, 601] width 448 height 42
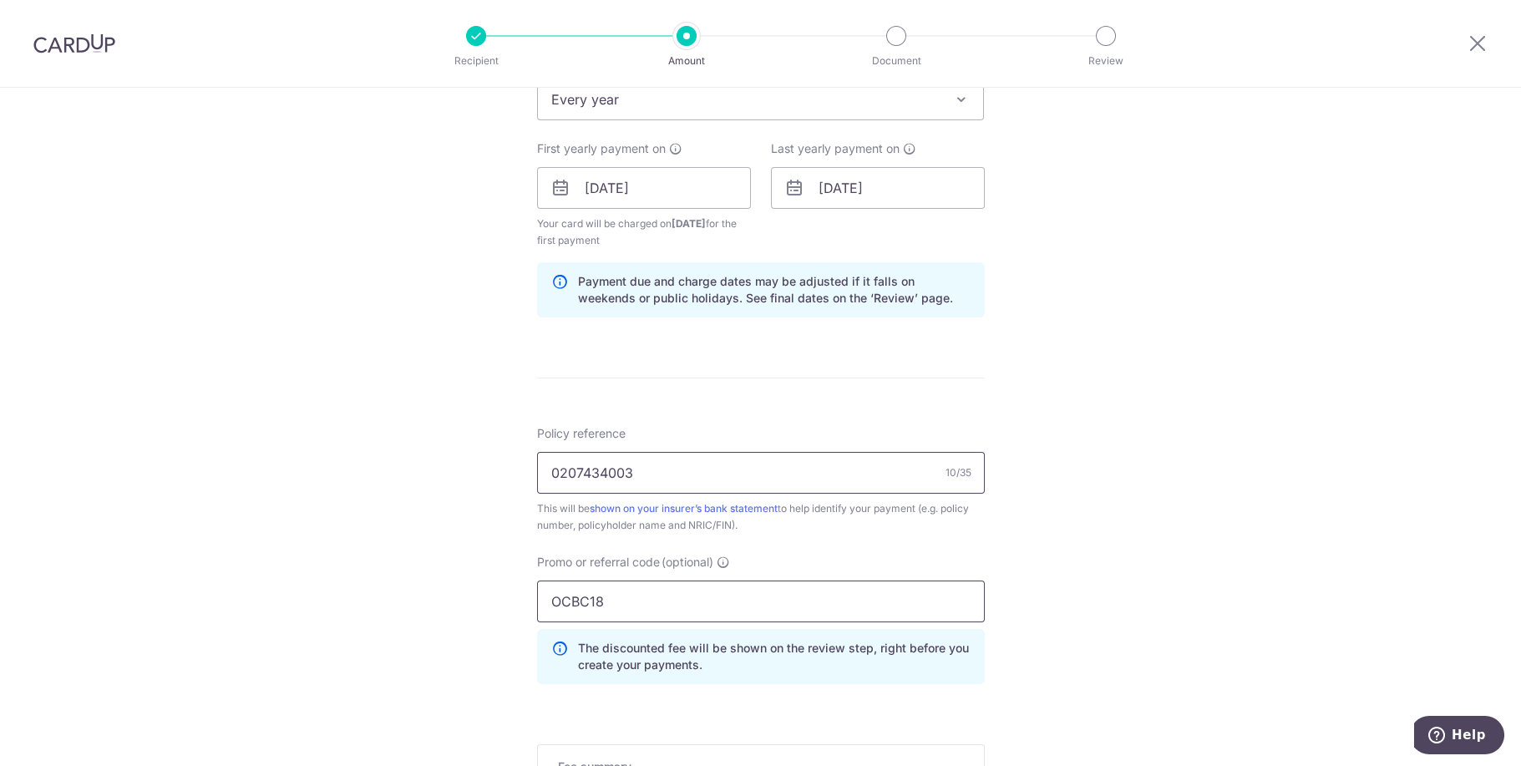
type input "OCBC18"
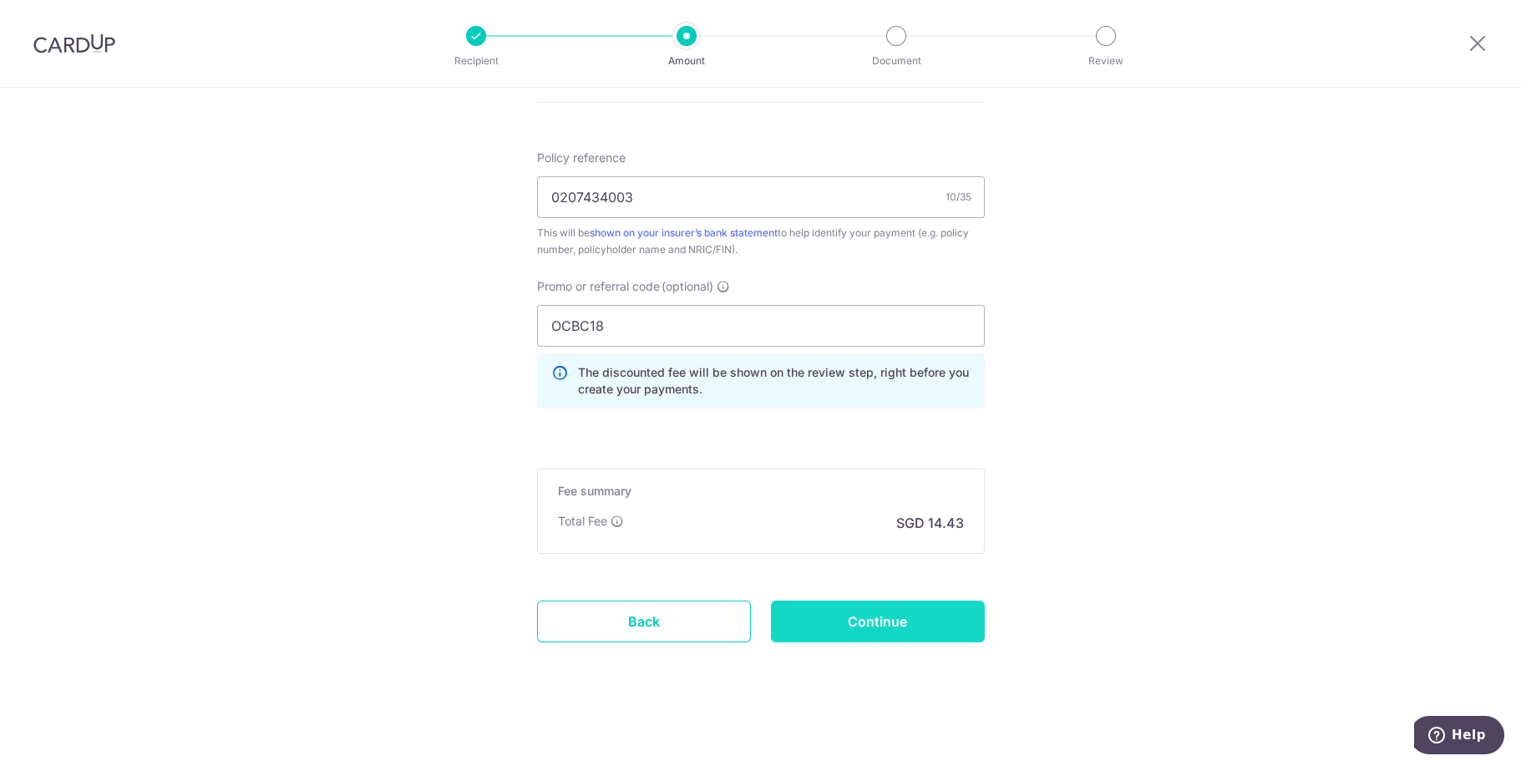
click at [857, 620] on input "Continue" at bounding box center [878, 621] width 214 height 42
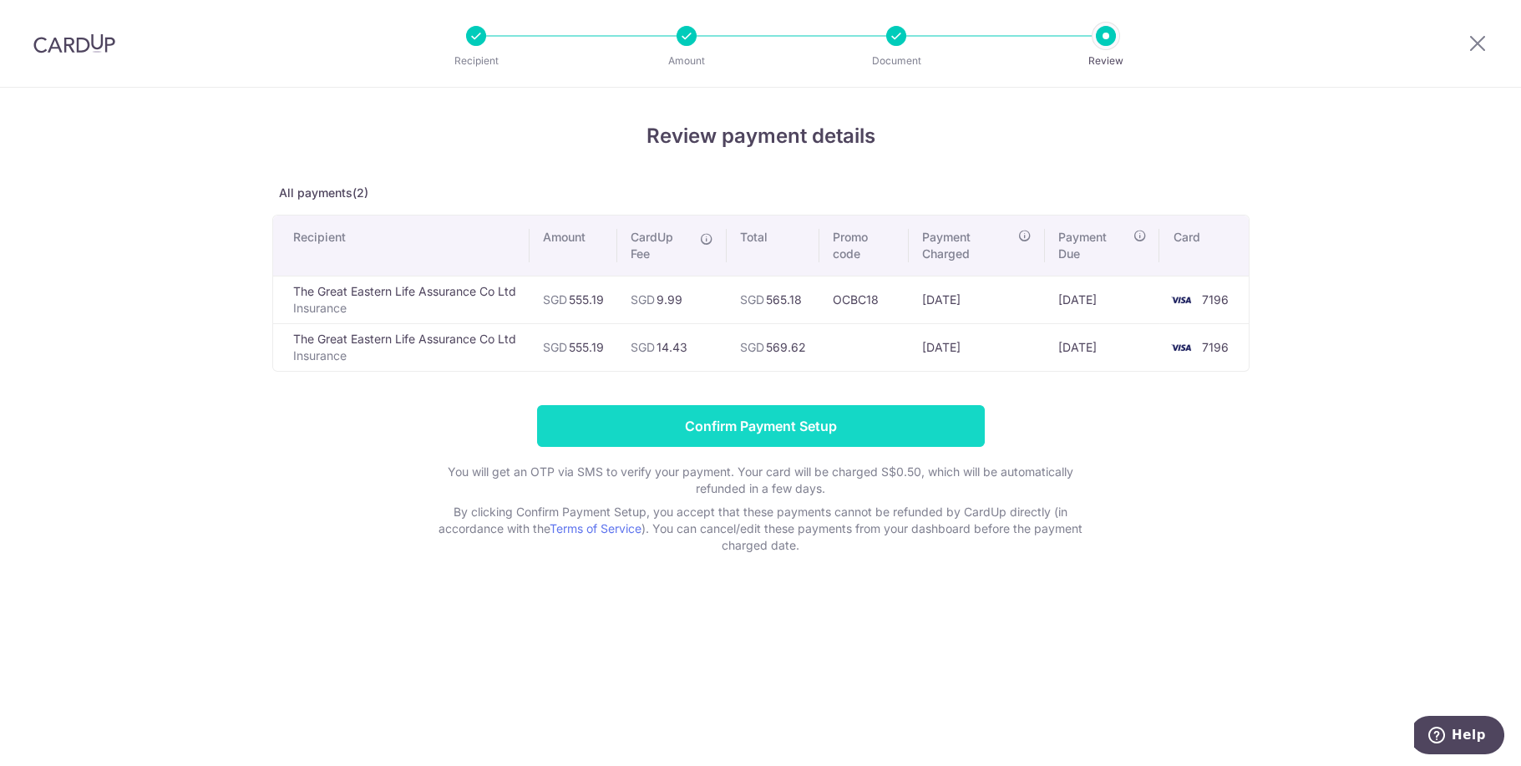
click at [711, 426] on input "Confirm Payment Setup" at bounding box center [761, 426] width 448 height 42
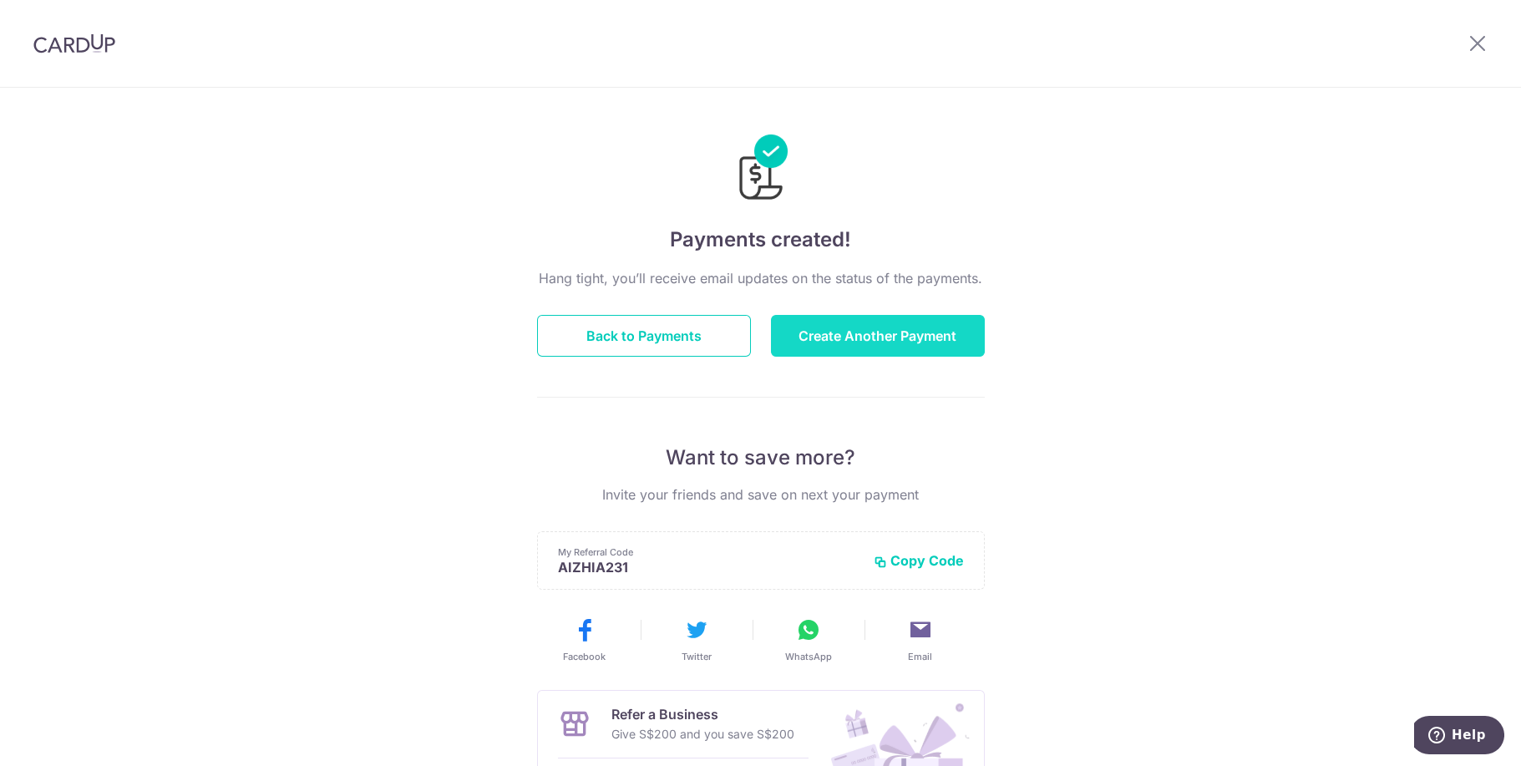
click at [874, 337] on button "Create Another Payment" at bounding box center [878, 336] width 214 height 42
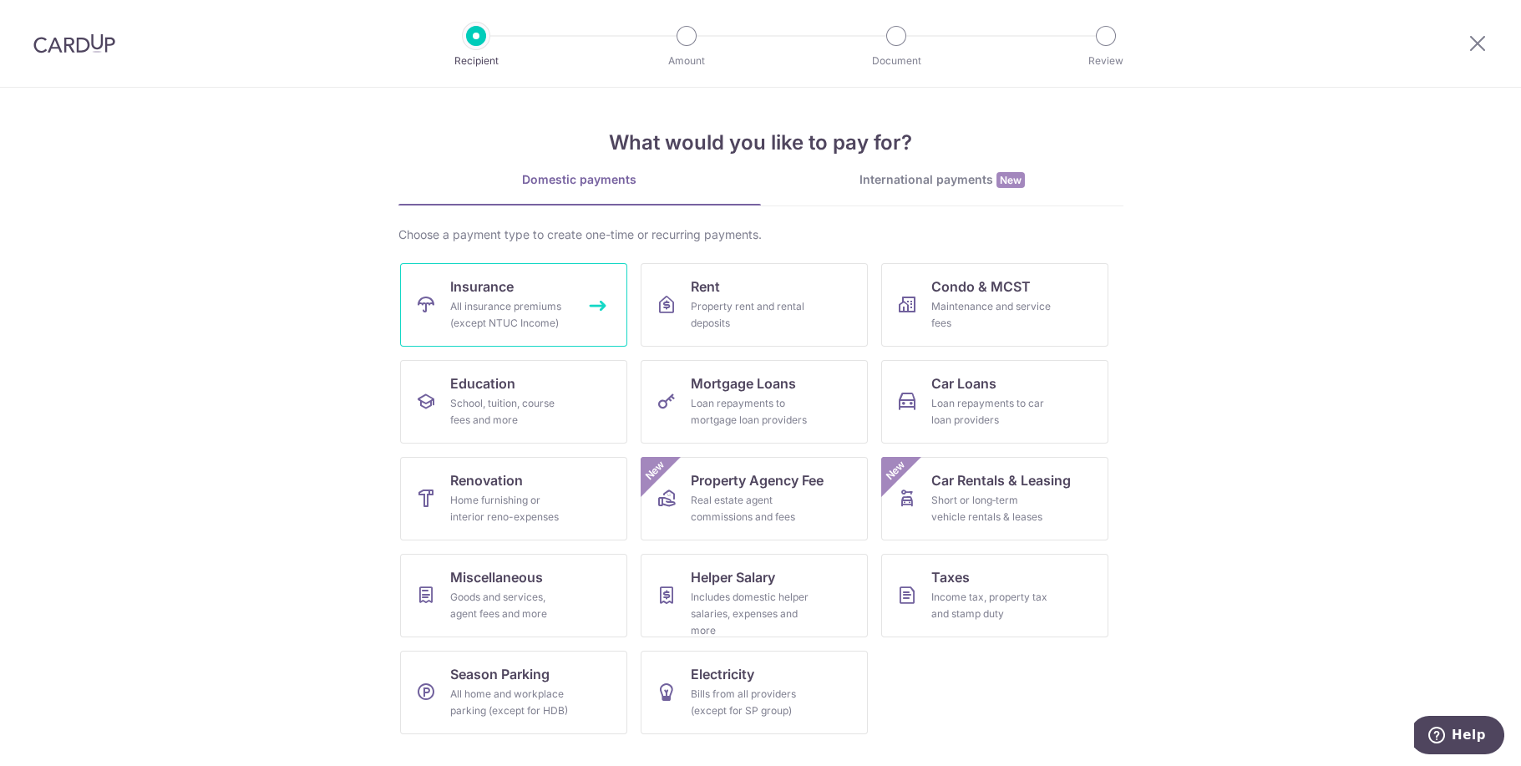
click at [475, 314] on div "All insurance premiums (except NTUC Income)" at bounding box center [510, 314] width 120 height 33
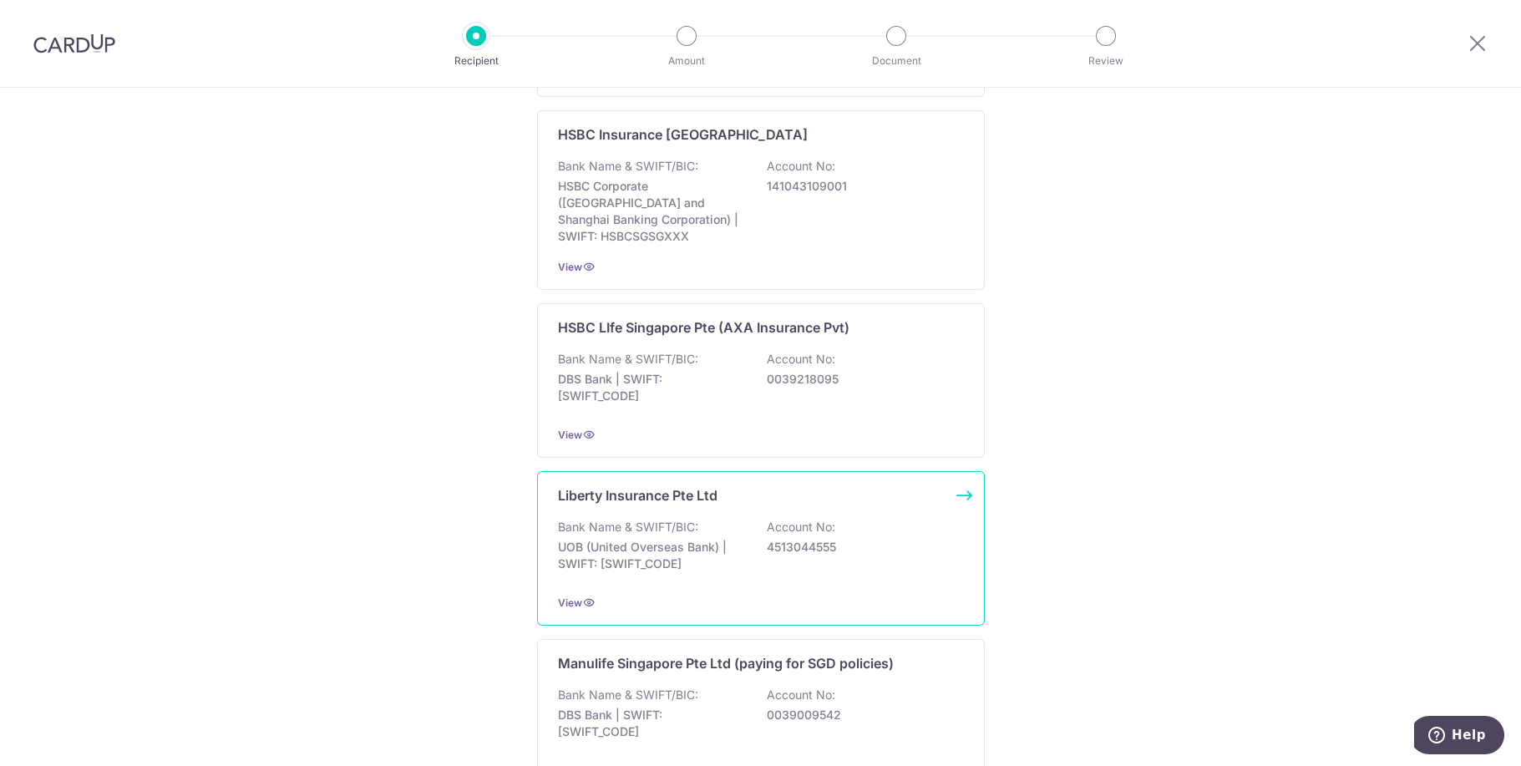
scroll to position [1723, 0]
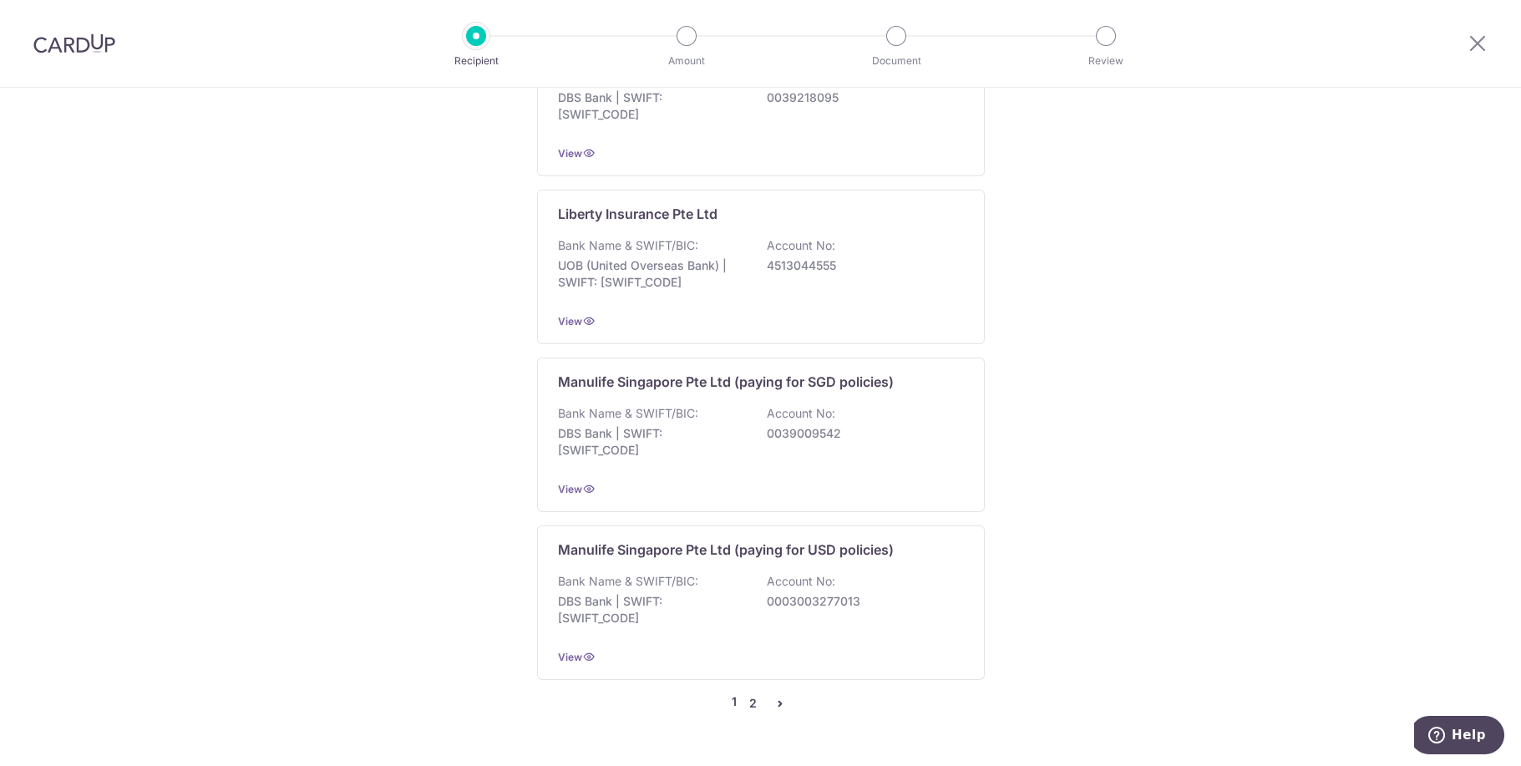
click at [745, 693] on link "2" at bounding box center [753, 703] width 20 height 20
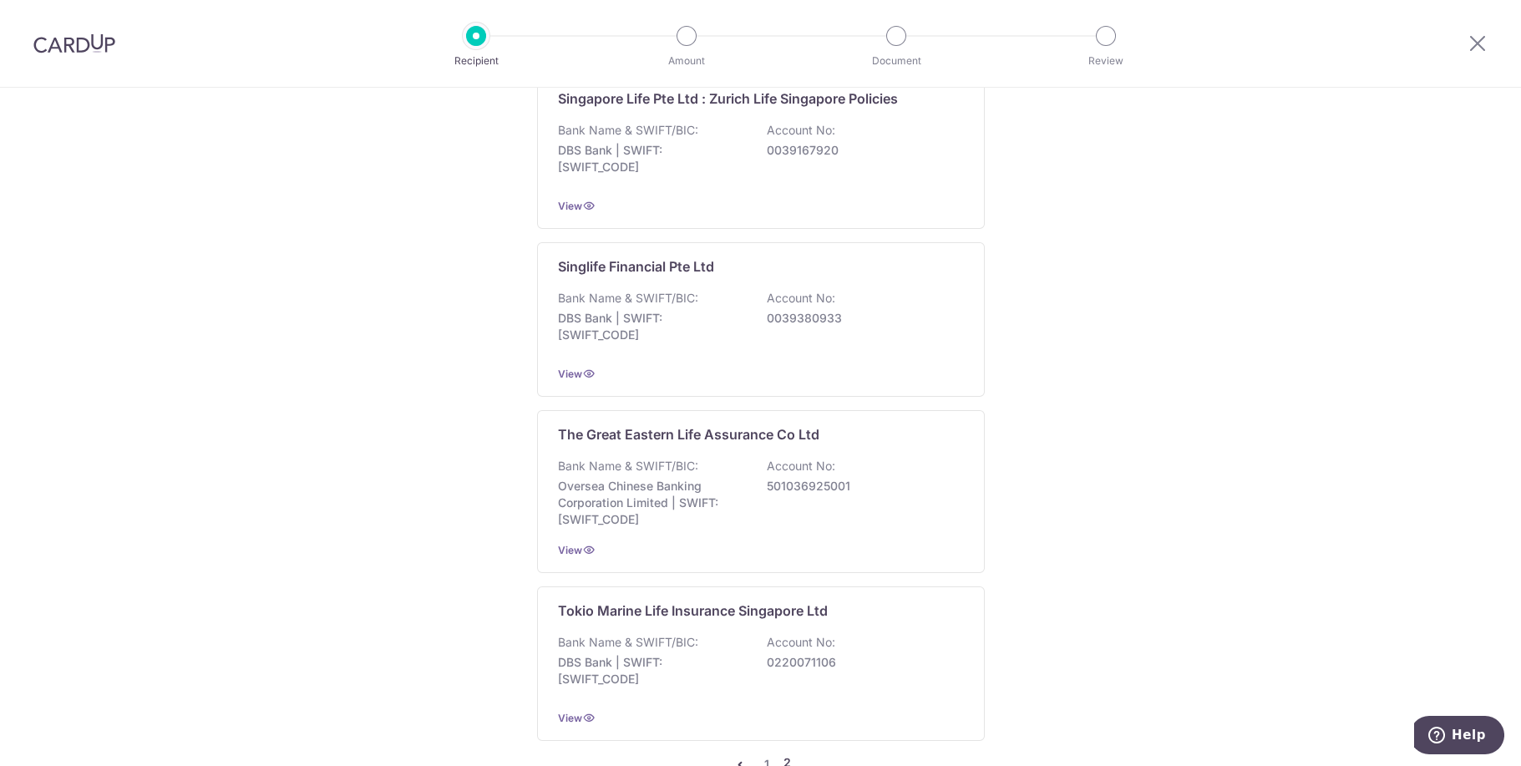
scroll to position [1670, 0]
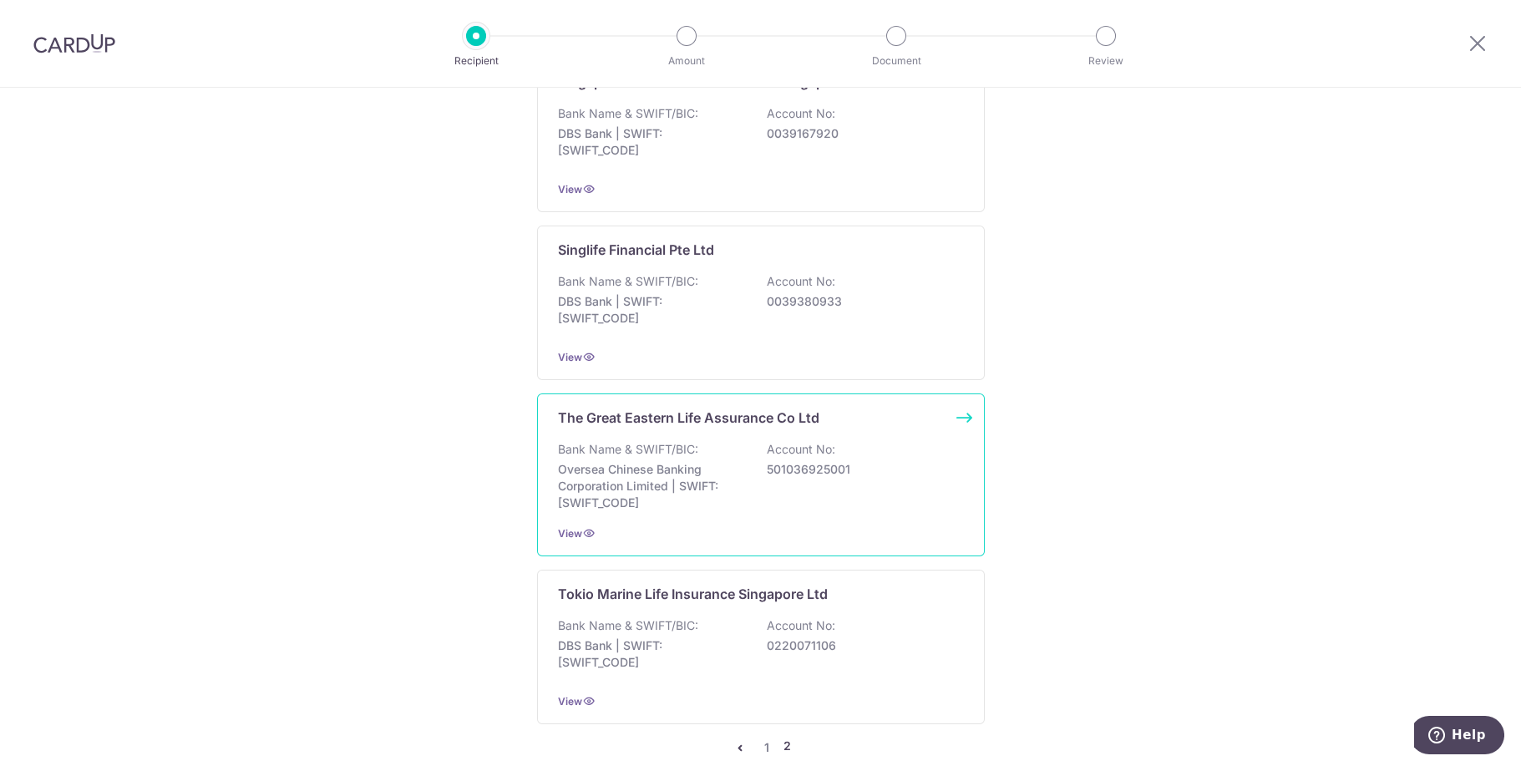
click at [730, 461] on p "Oversea Chinese Banking Corporation Limited | SWIFT: [SWIFT_CODE]" at bounding box center [651, 486] width 187 height 50
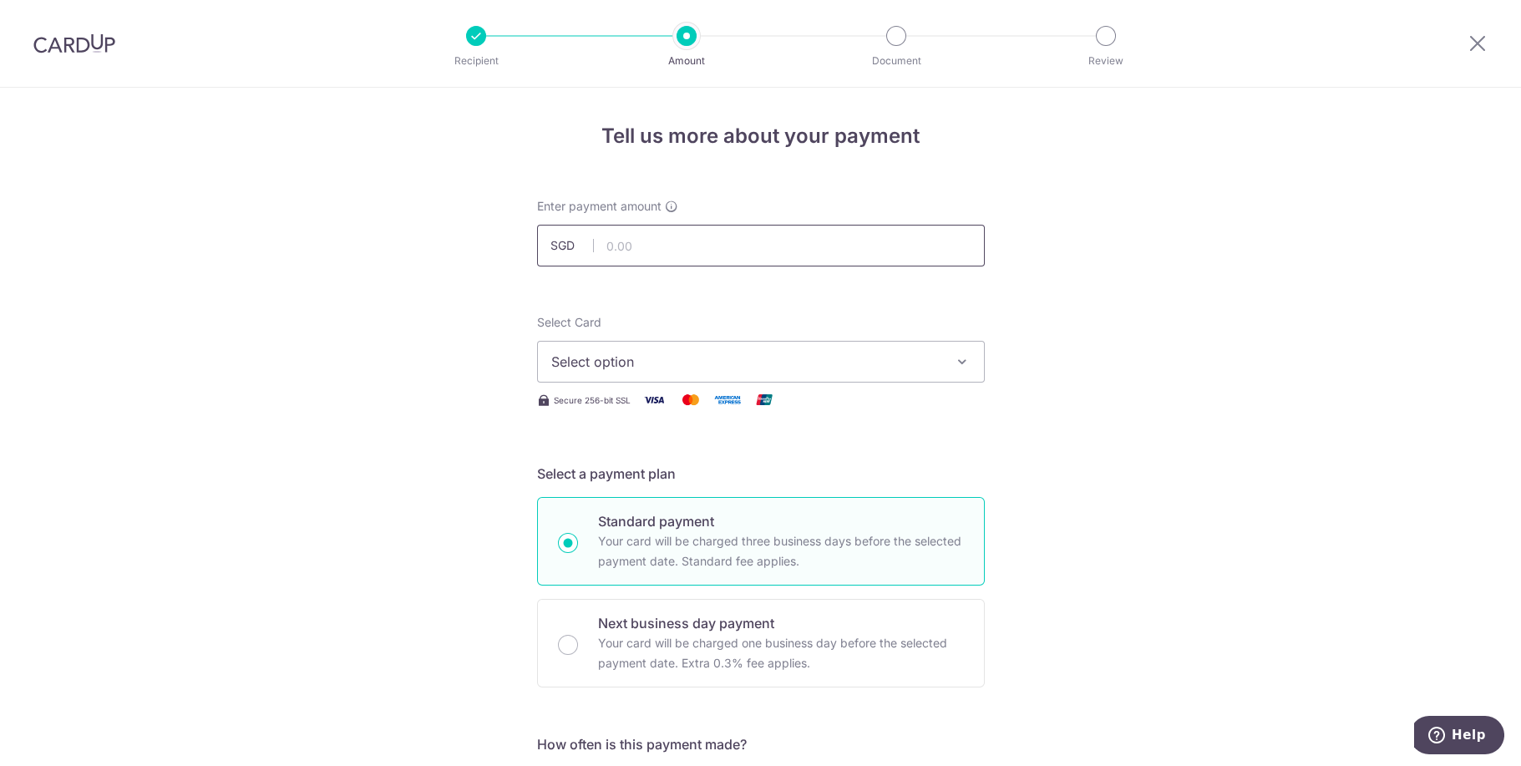
click at [661, 250] on input "text" at bounding box center [761, 246] width 448 height 42
type input "555.19"
click at [646, 364] on span "Select option" at bounding box center [745, 362] width 389 height 20
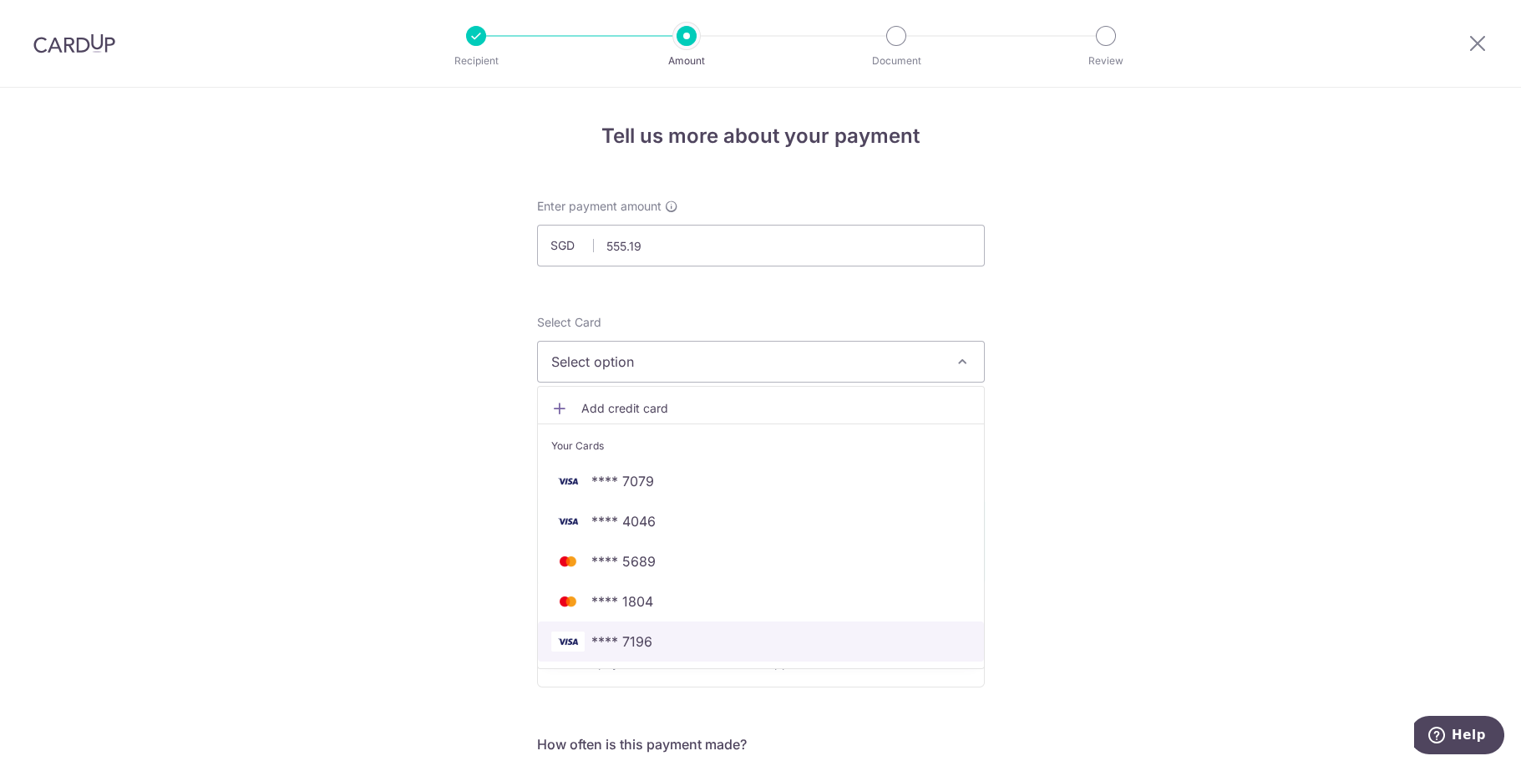
click at [684, 645] on span "**** 7196" at bounding box center [760, 641] width 419 height 20
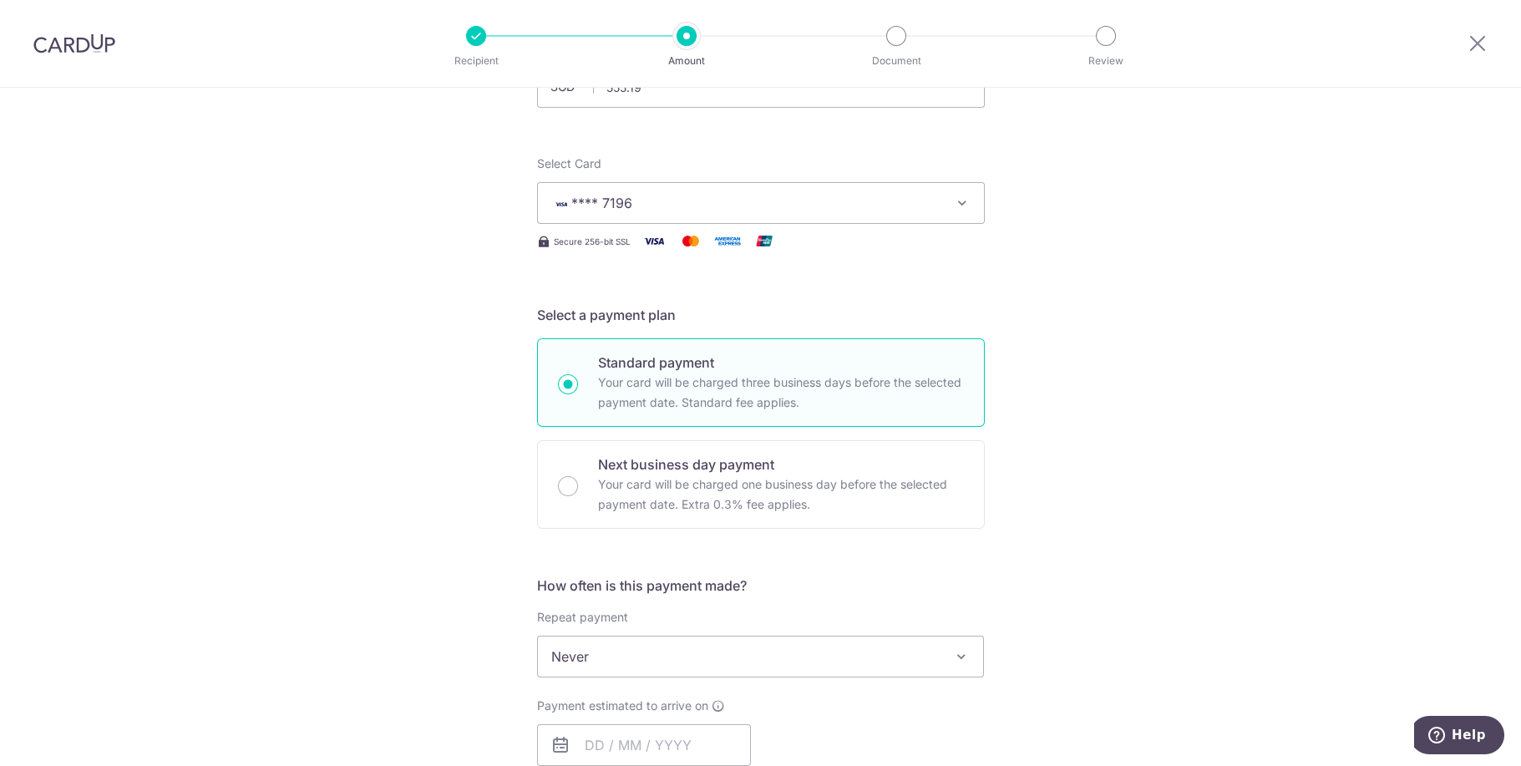
scroll to position [238, 0]
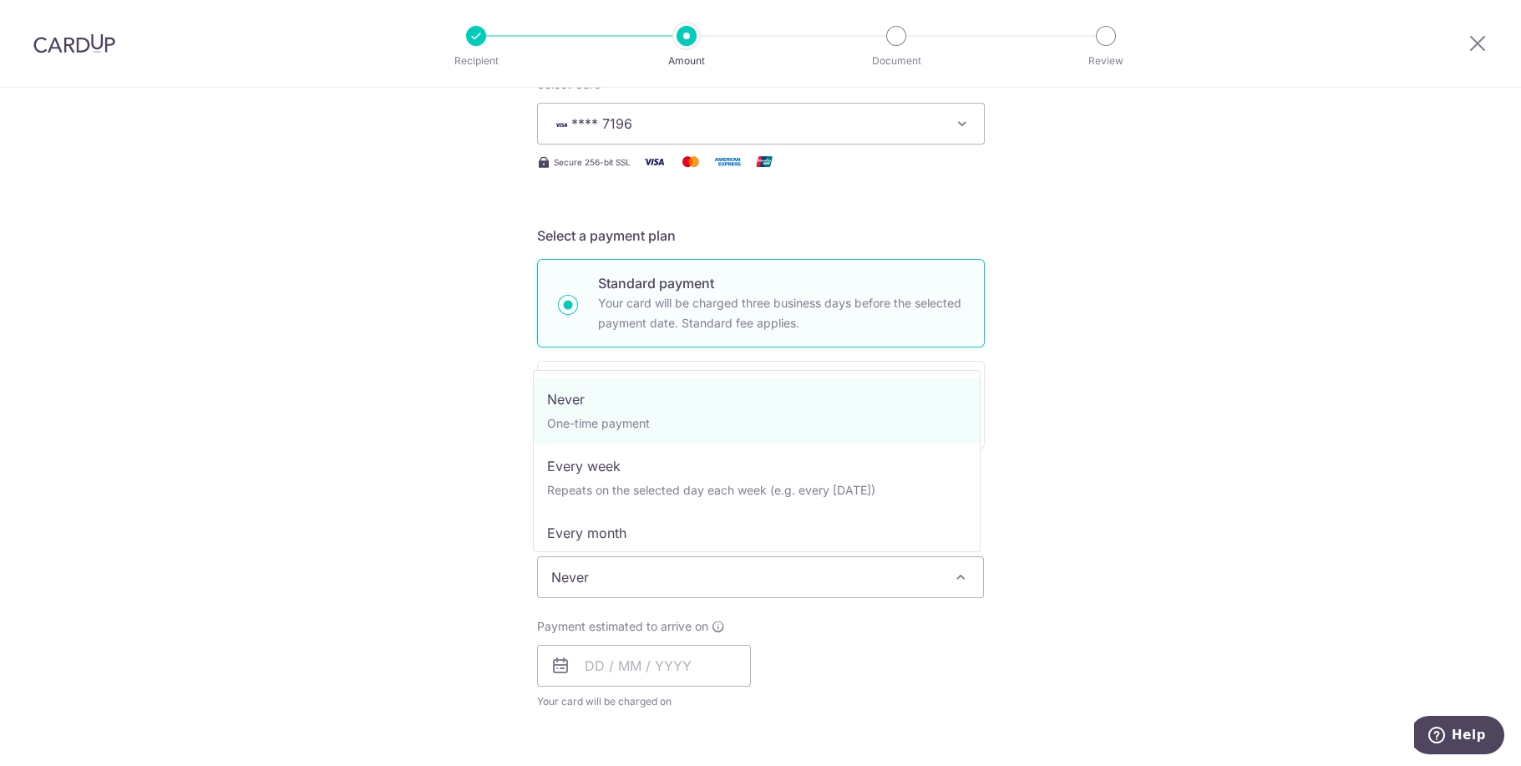
click at [959, 575] on span at bounding box center [960, 577] width 20 height 20
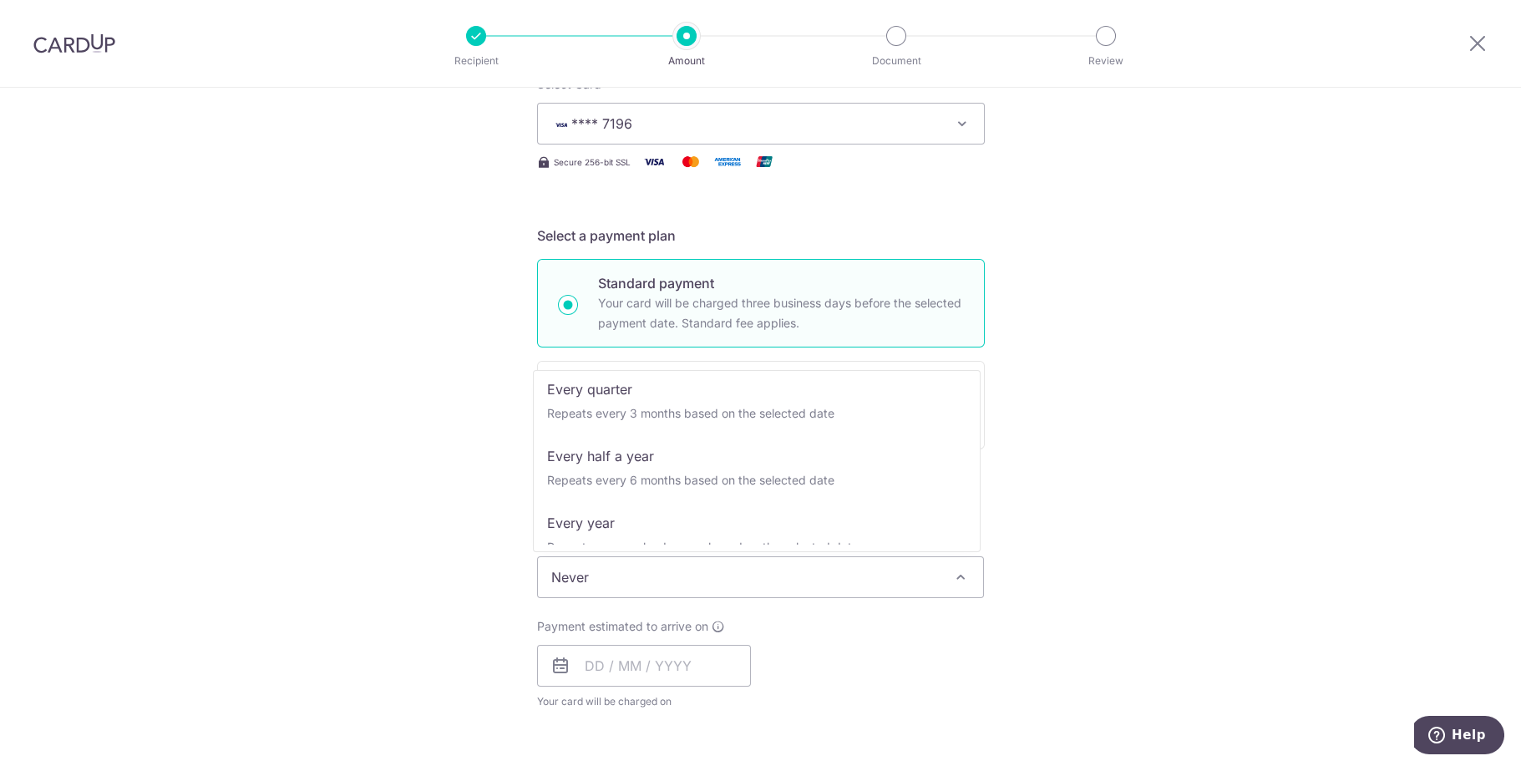
scroll to position [233, 0]
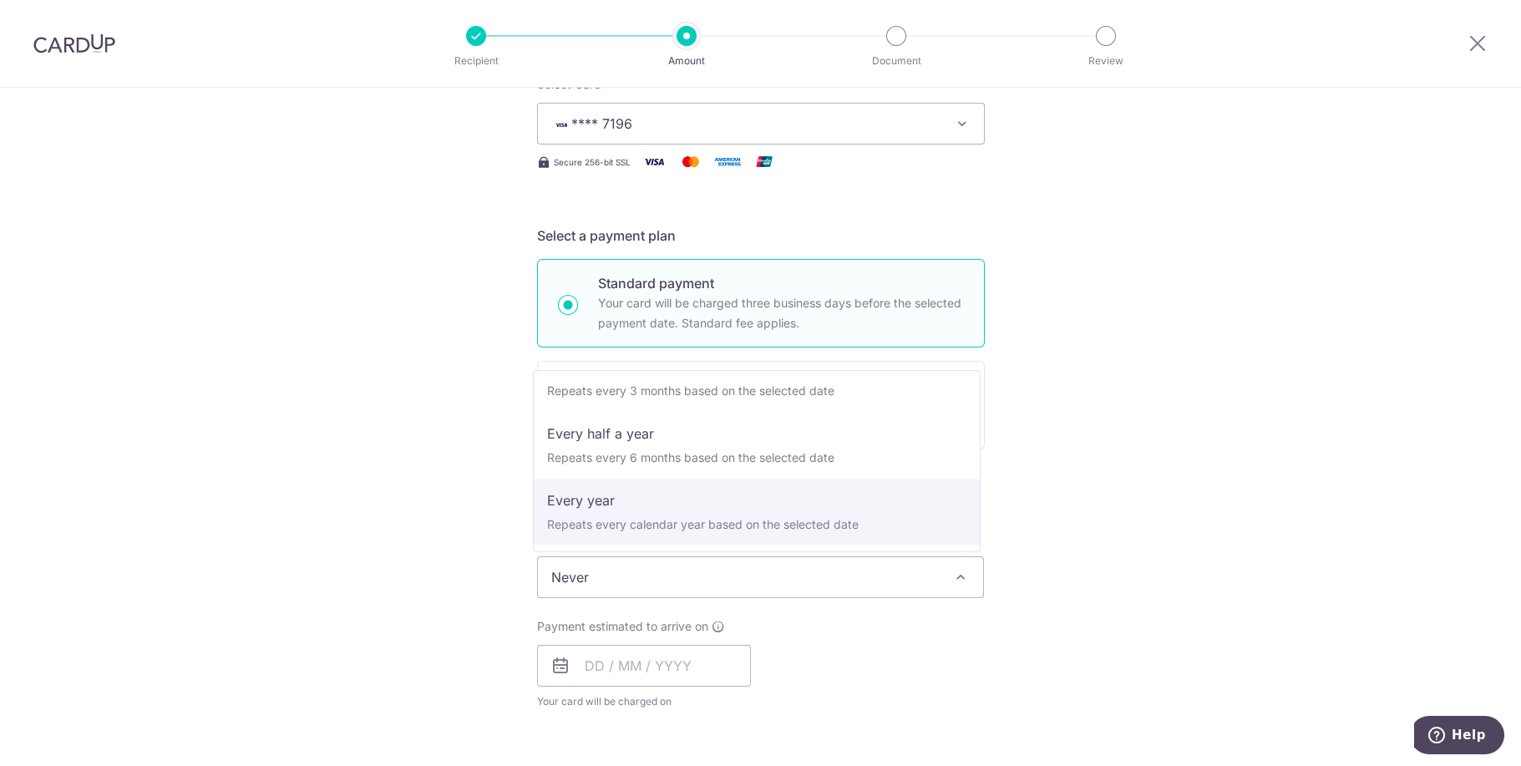
select select "6"
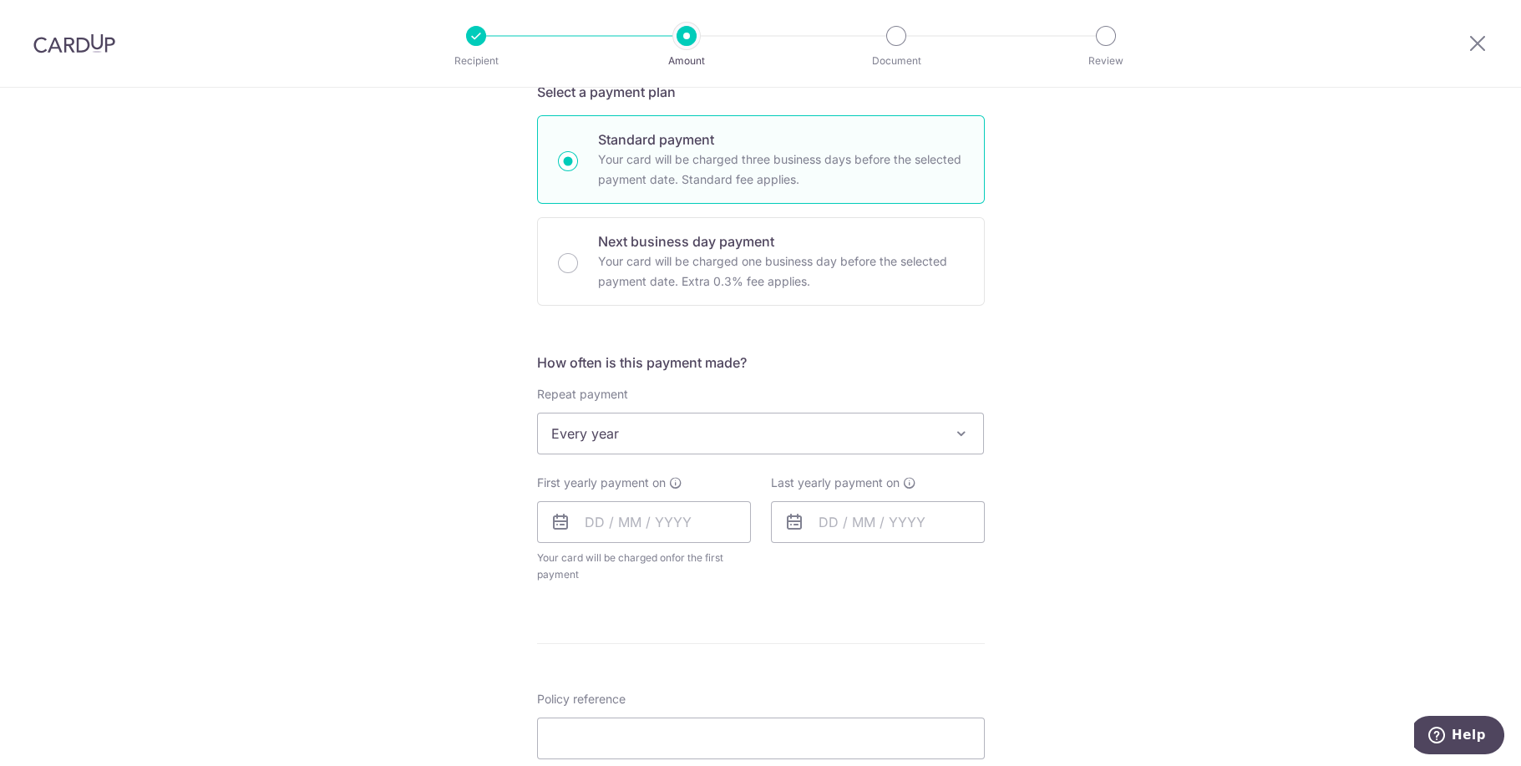
scroll to position [397, 0]
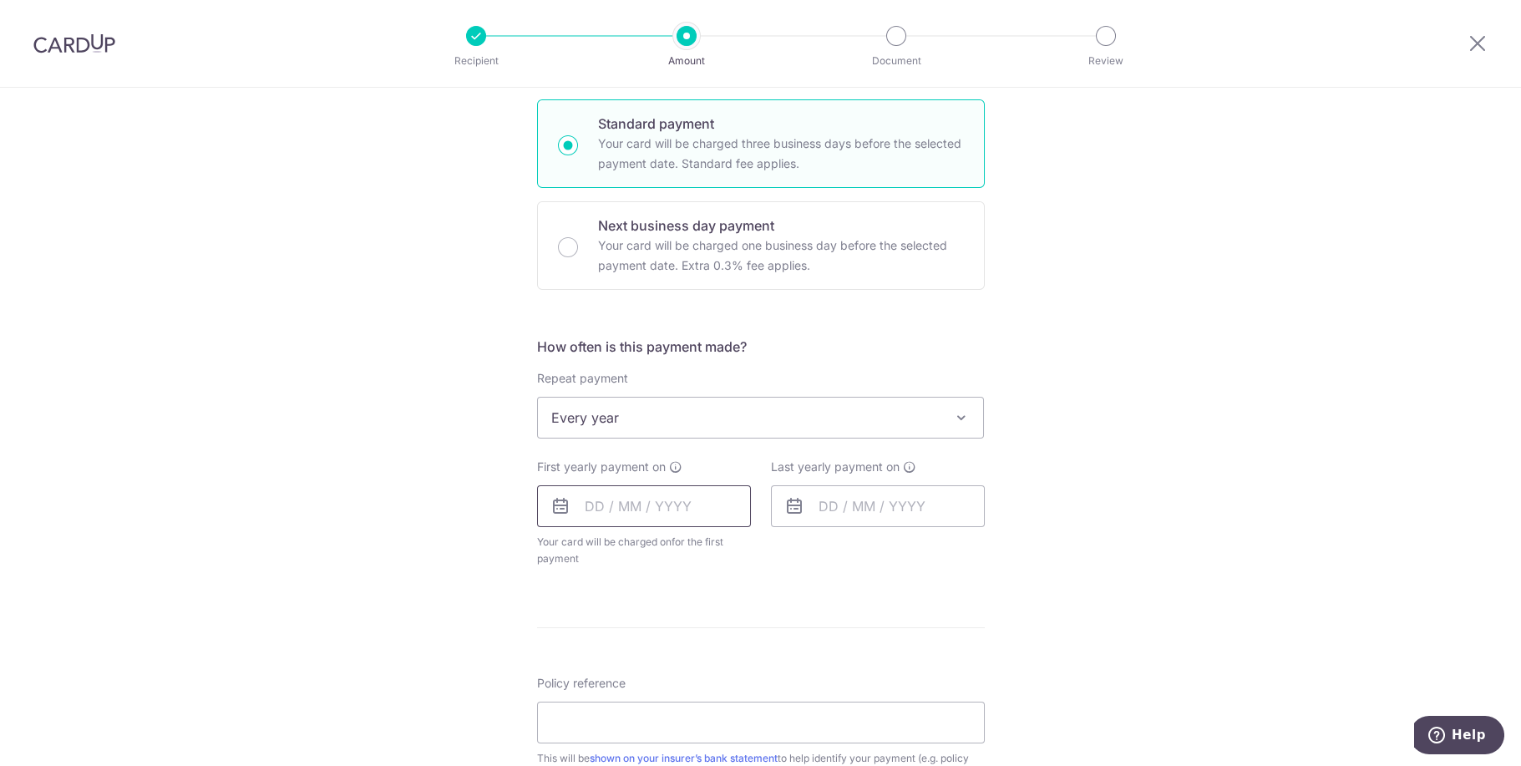
click at [591, 503] on input "text" at bounding box center [644, 506] width 214 height 42
click at [701, 682] on link "16" at bounding box center [704, 691] width 27 height 27
type input "[DATE]"
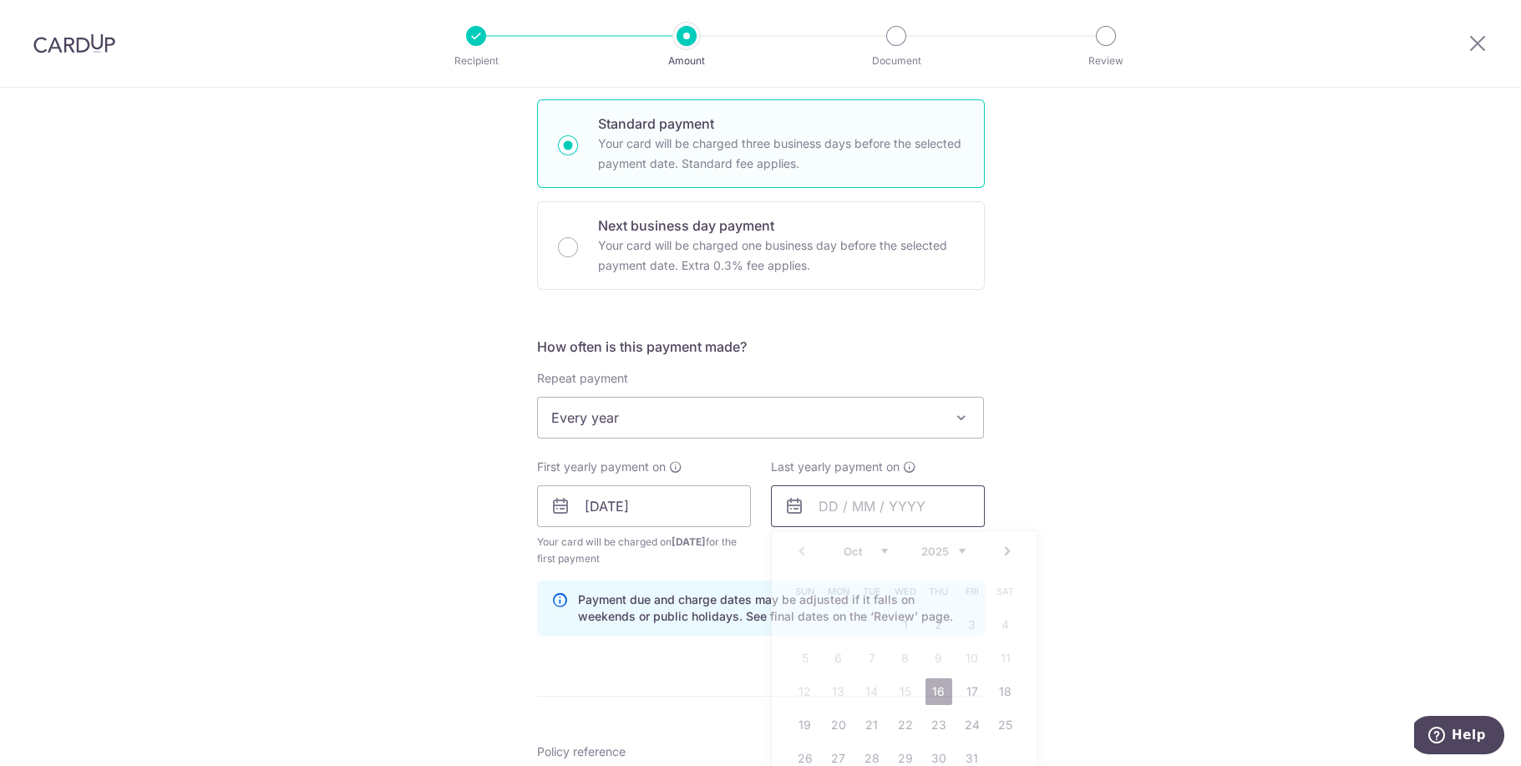
drag, startPoint x: 838, startPoint y: 500, endPoint x: 860, endPoint y: 522, distance: 31.3
click at [838, 500] on input "text" at bounding box center [878, 506] width 214 height 42
click at [952, 544] on select "2025 2026 2027 2028 2029 2030 2031 2032 2033 2034 2035" at bounding box center [943, 550] width 44 height 13
click at [959, 691] on link "16" at bounding box center [972, 691] width 27 height 27
type input "[DATE]"
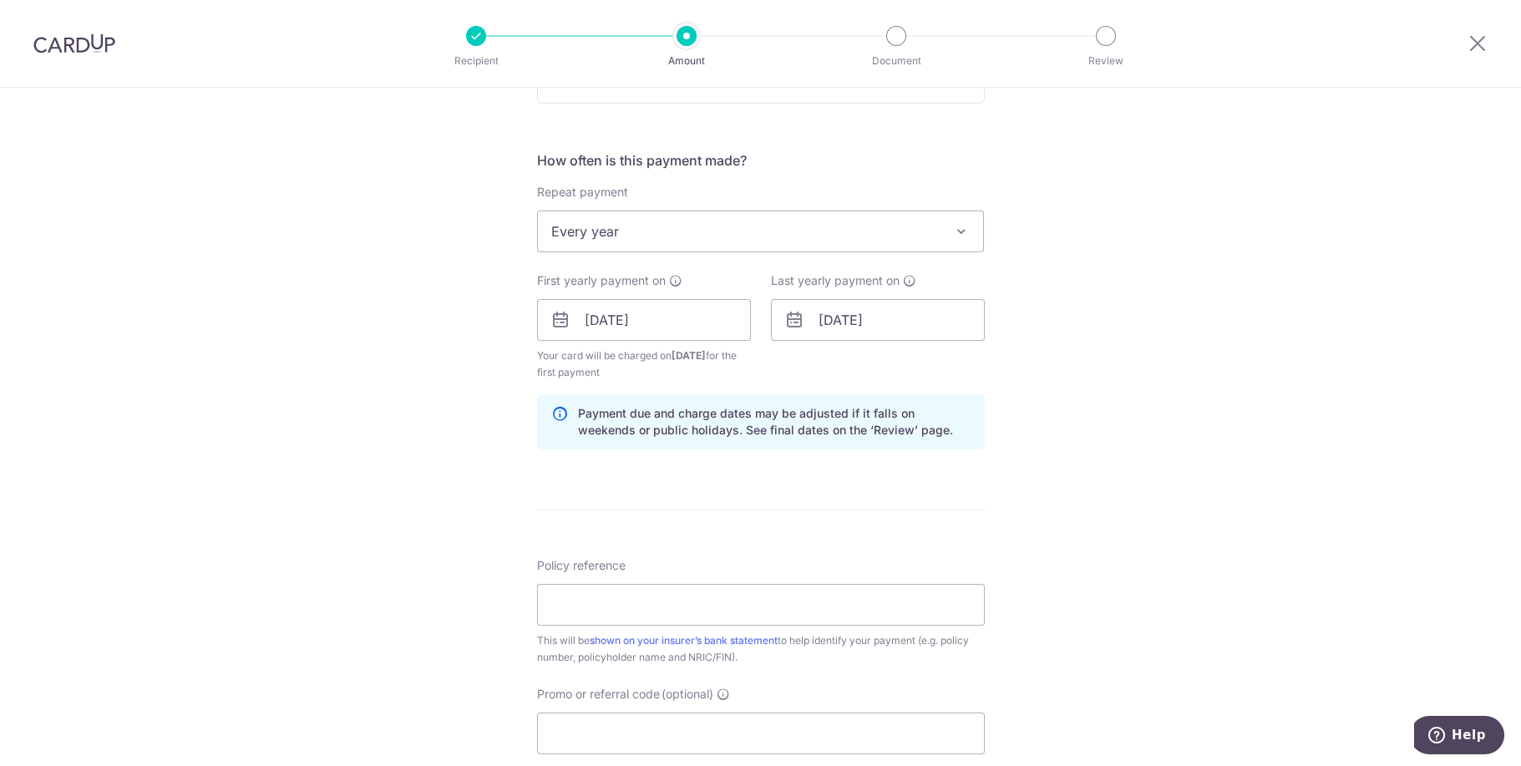
scroll to position [635, 0]
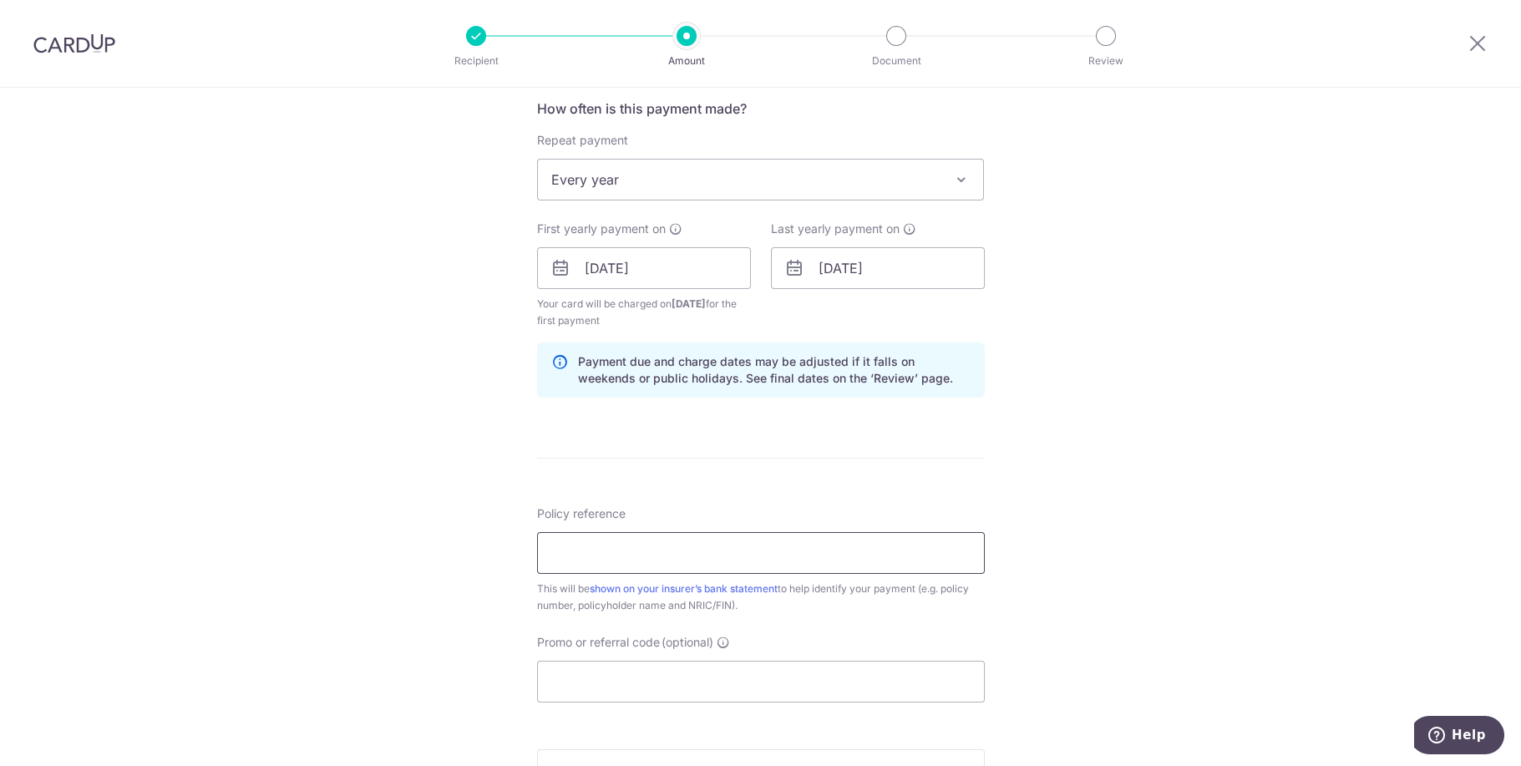
click at [579, 551] on input "Policy reference" at bounding box center [761, 553] width 448 height 42
paste input "0207434011"
type input "0207434011"
click at [599, 692] on input "Promo or referral code (optional)" at bounding box center [761, 682] width 448 height 42
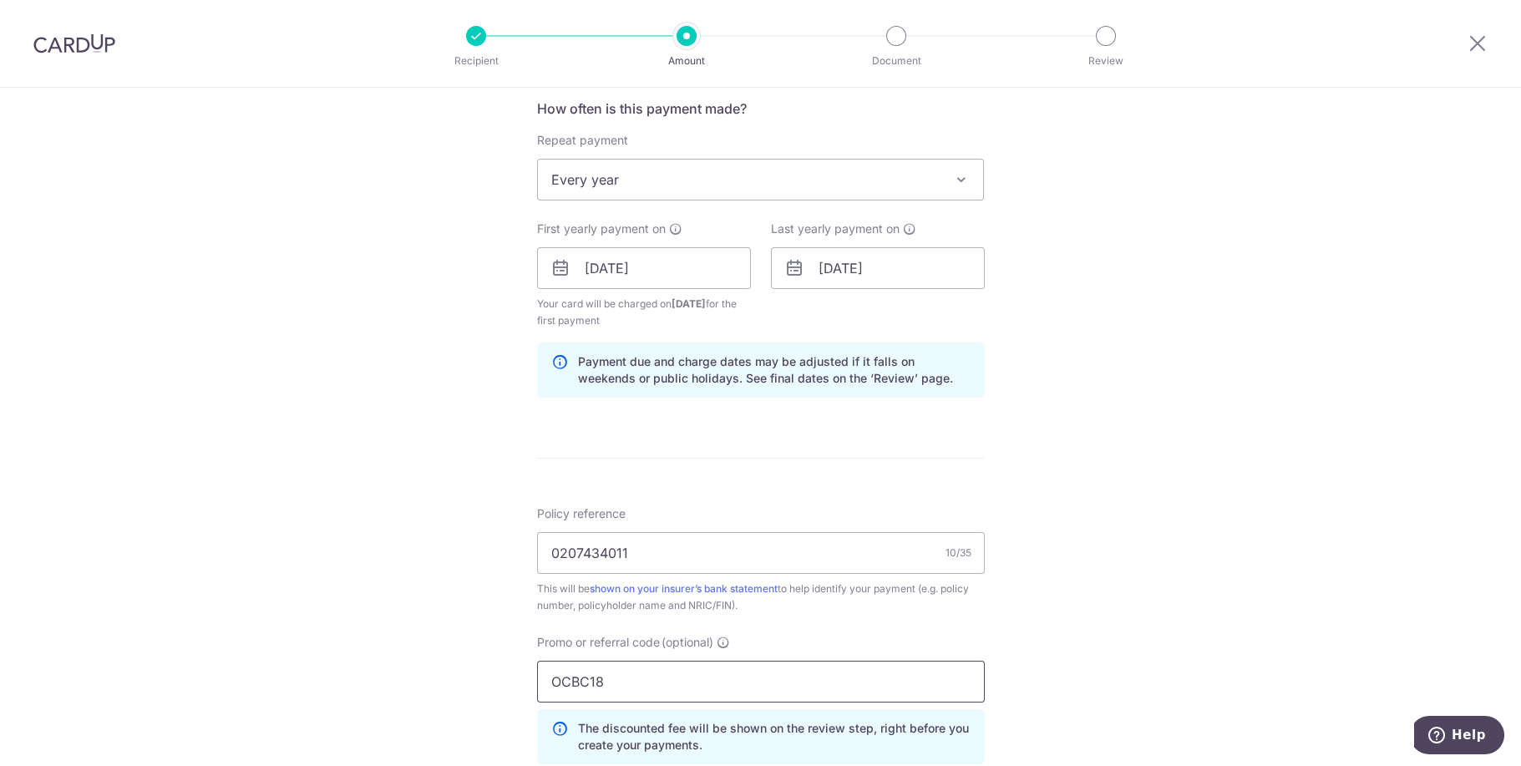
type input "OCBC18"
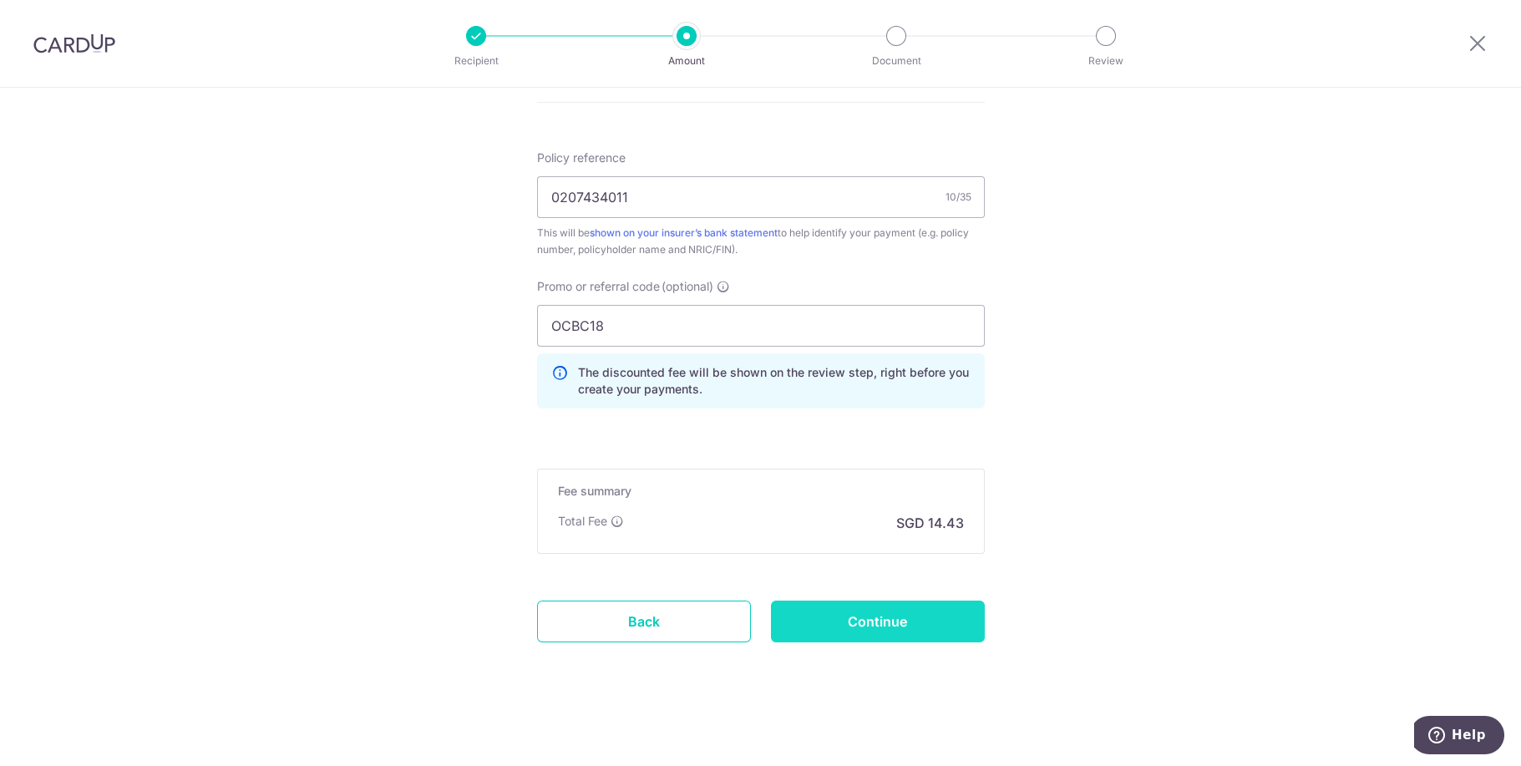
click at [910, 618] on input "Continue" at bounding box center [878, 621] width 214 height 42
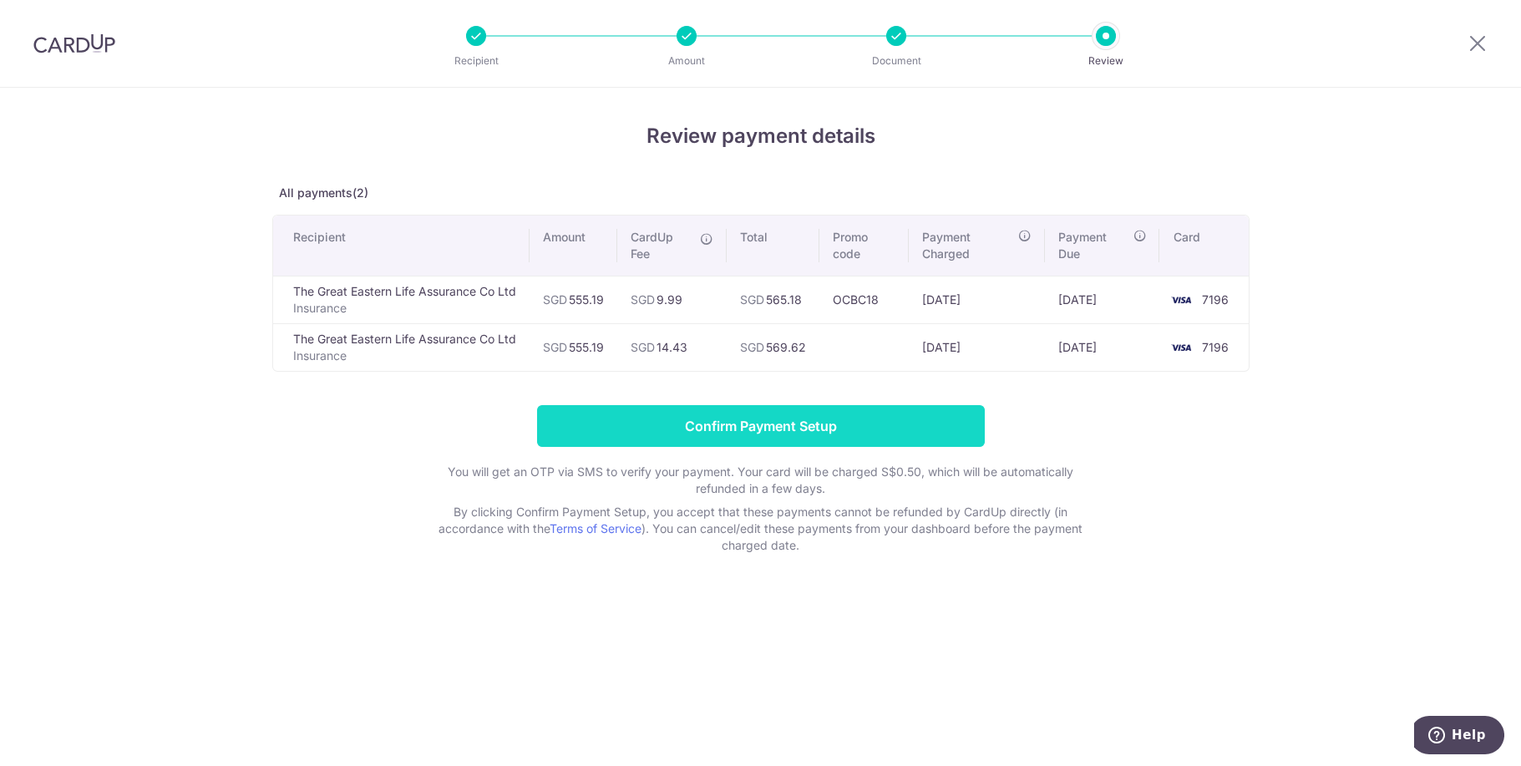
click at [716, 435] on input "Confirm Payment Setup" at bounding box center [761, 426] width 448 height 42
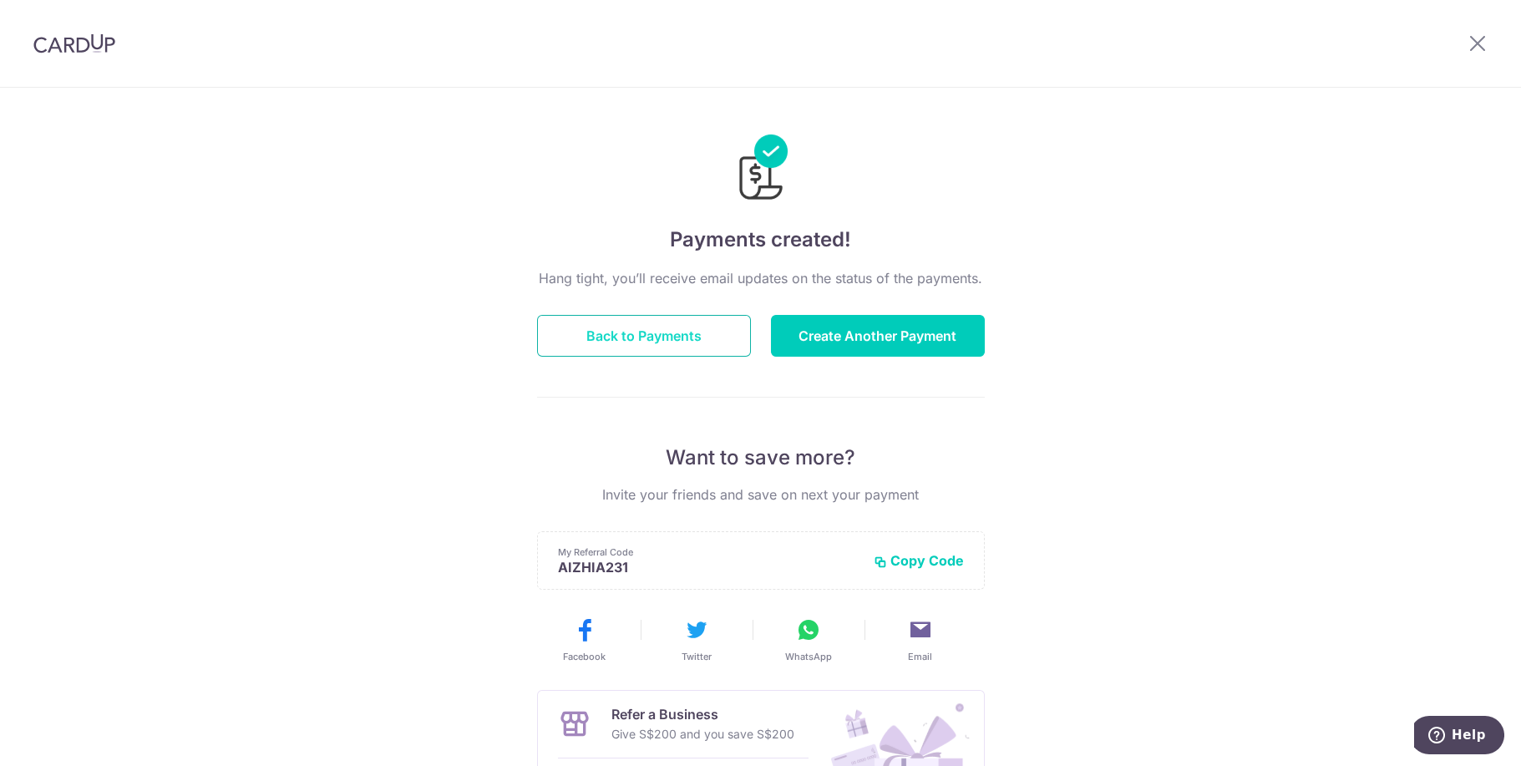
click at [629, 332] on button "Back to Payments" at bounding box center [644, 336] width 214 height 42
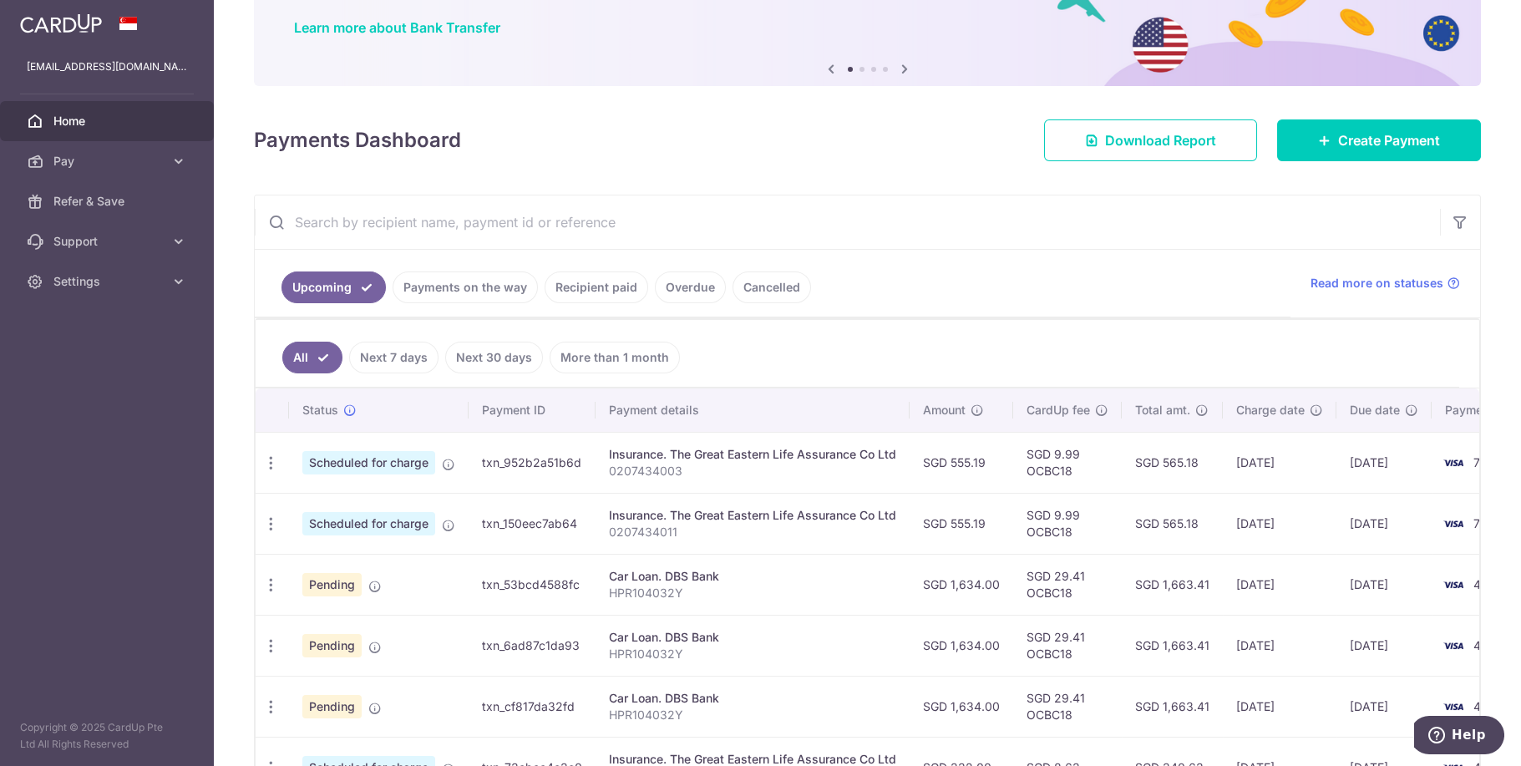
scroll to position [159, 0]
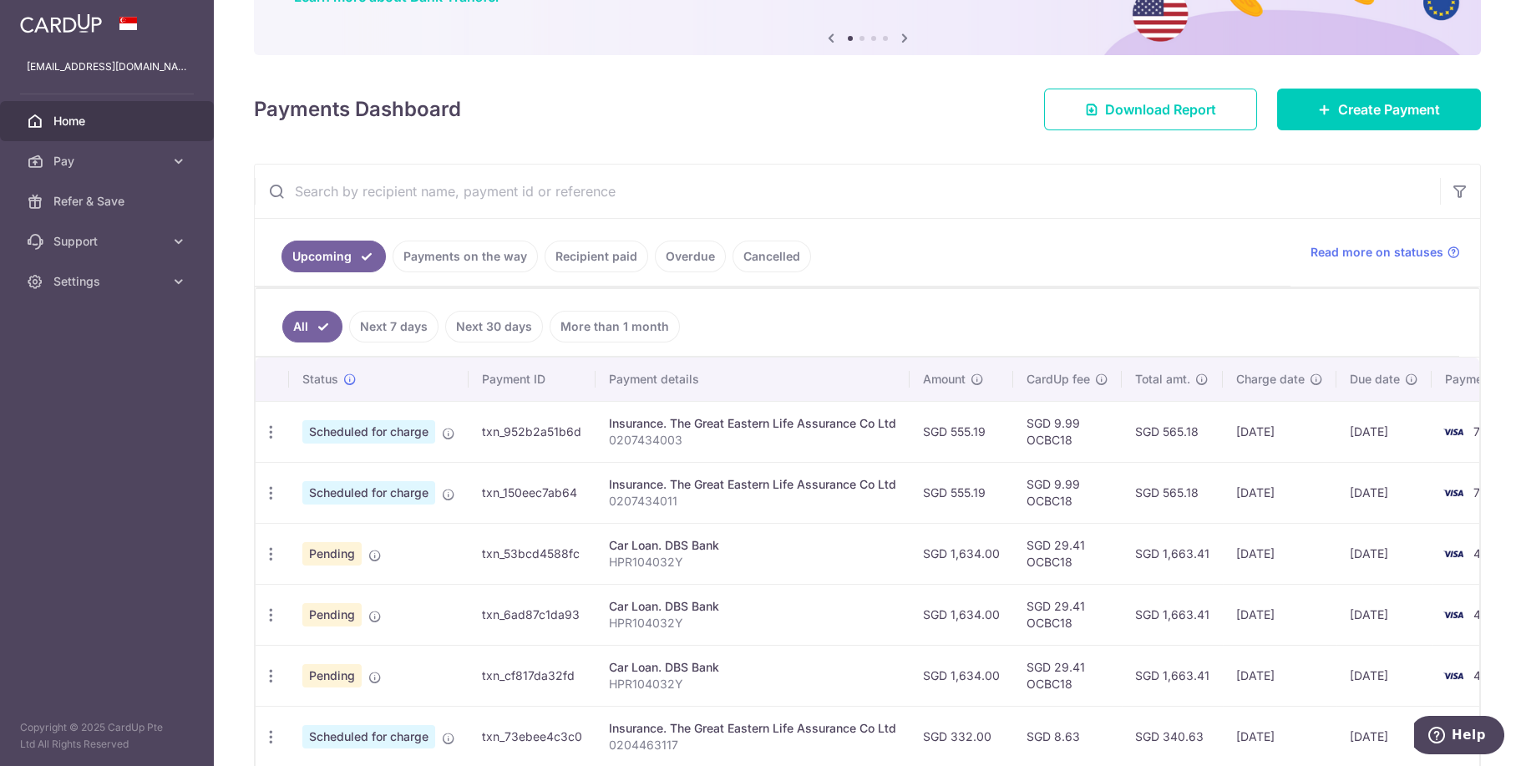
click at [838, 641] on td "Car Loan. DBS Bank HPR104032Y" at bounding box center [752, 614] width 314 height 61
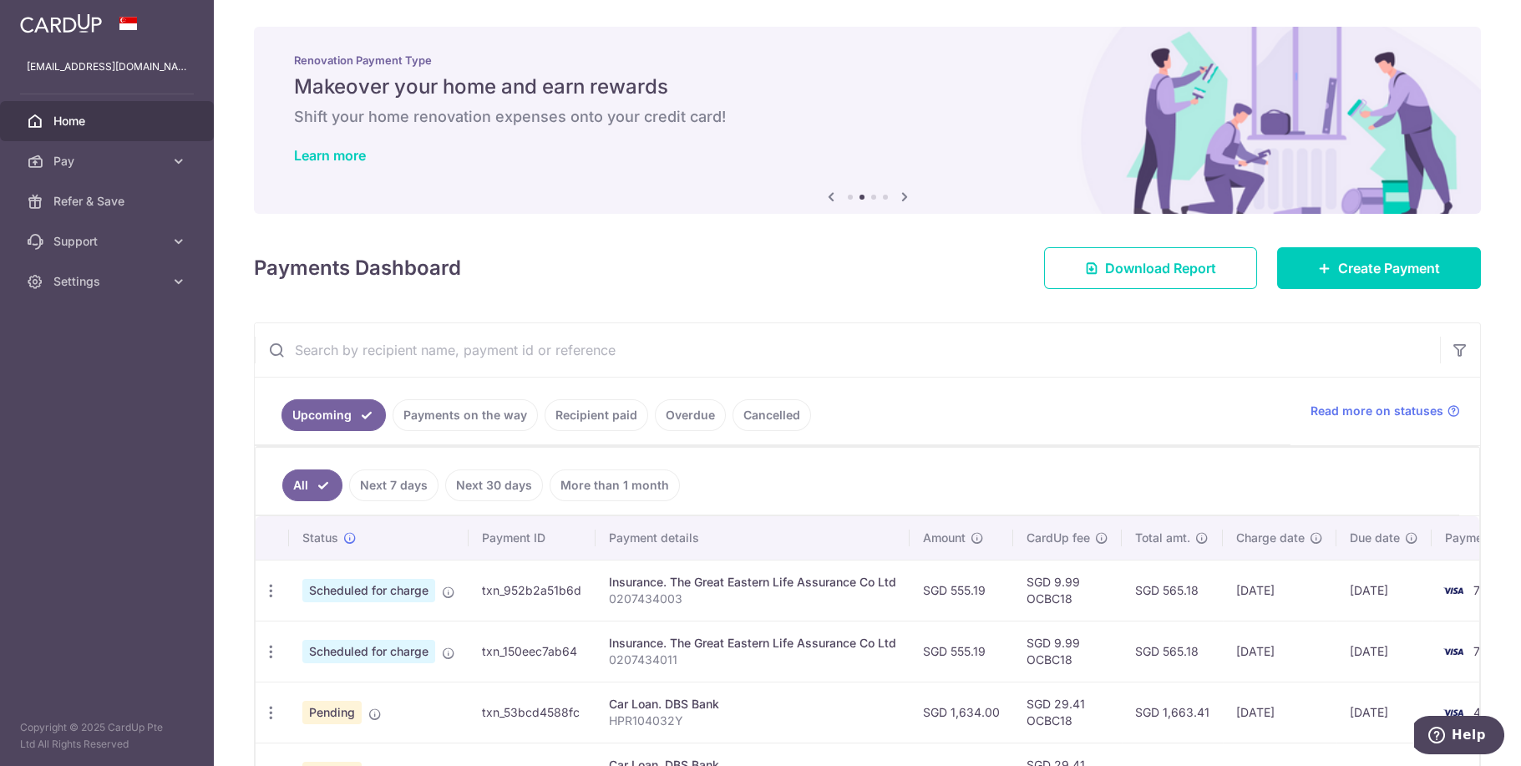
scroll to position [0, 0]
click at [182, 276] on icon at bounding box center [178, 281] width 17 height 17
click at [89, 361] on span "Logout" at bounding box center [108, 361] width 110 height 17
